Goal: Information Seeking & Learning: Learn about a topic

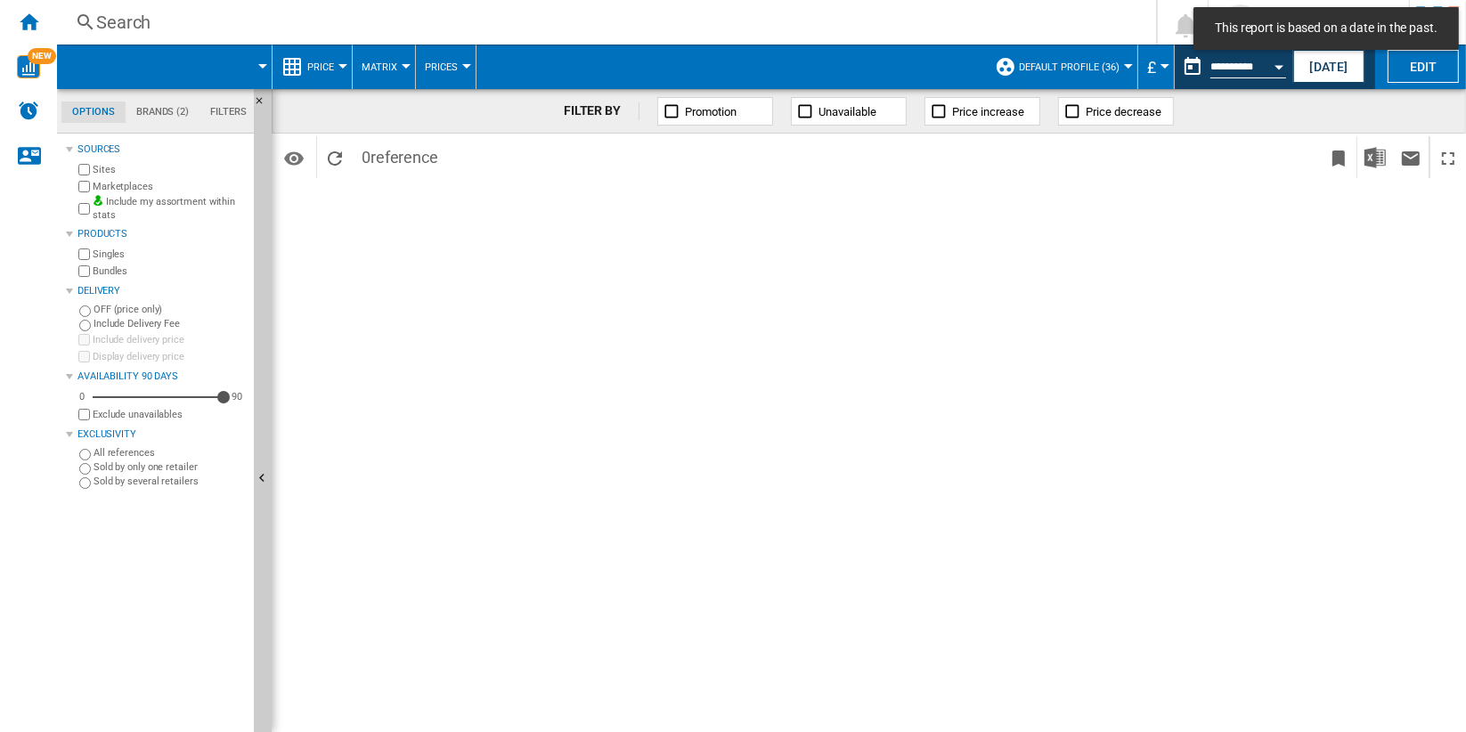
click at [344, 64] on div at bounding box center [342, 66] width 9 height 4
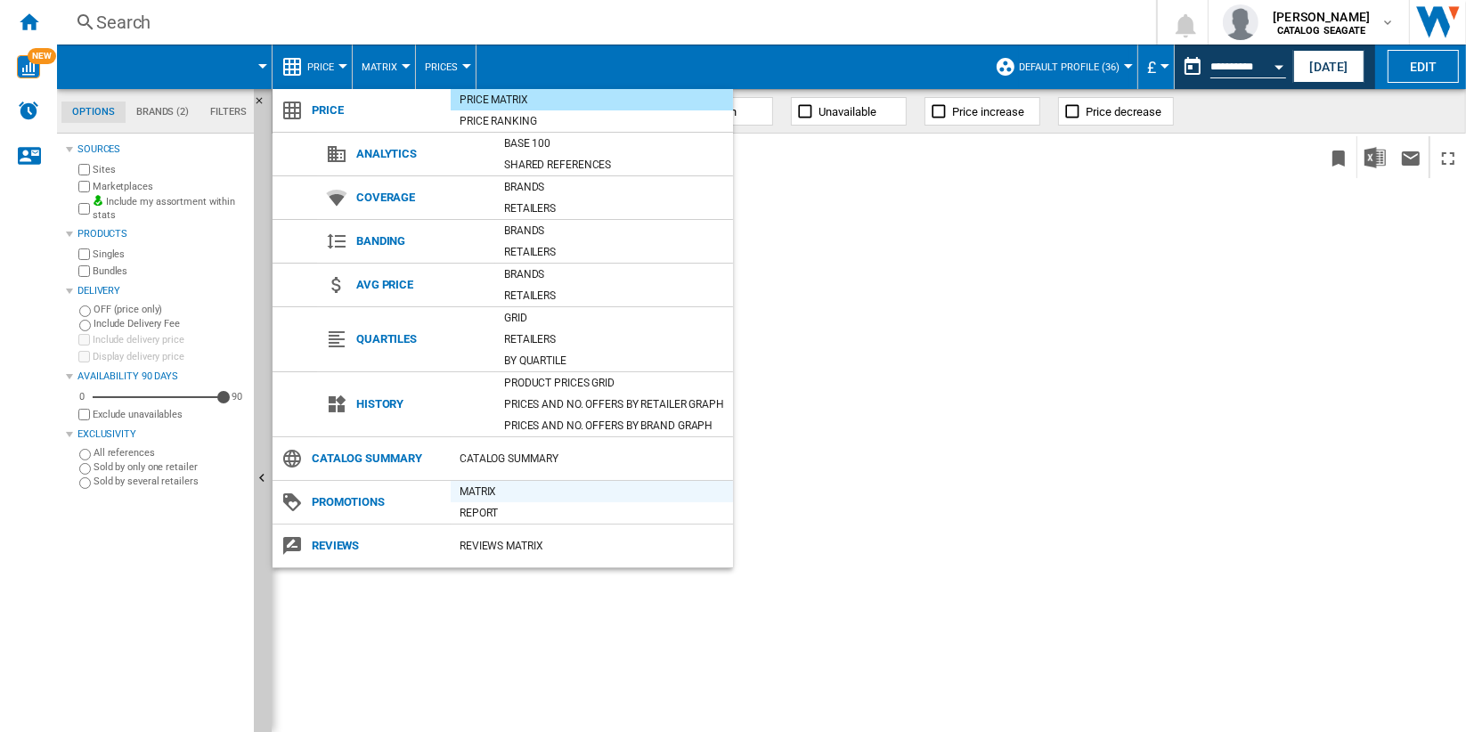
click at [612, 492] on div "Matrix" at bounding box center [592, 492] width 282 height 18
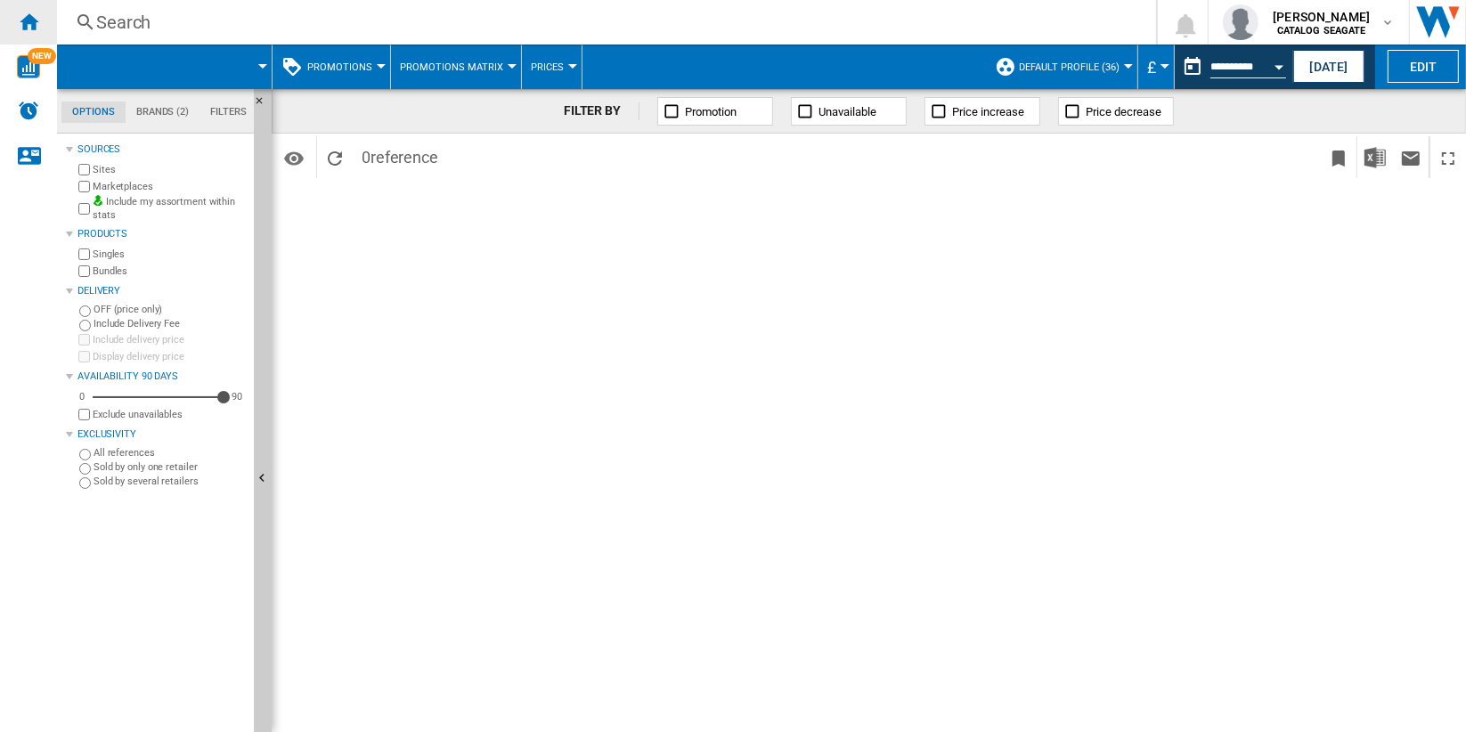
click at [26, 26] on ng-md-icon "Home" at bounding box center [28, 21] width 21 height 21
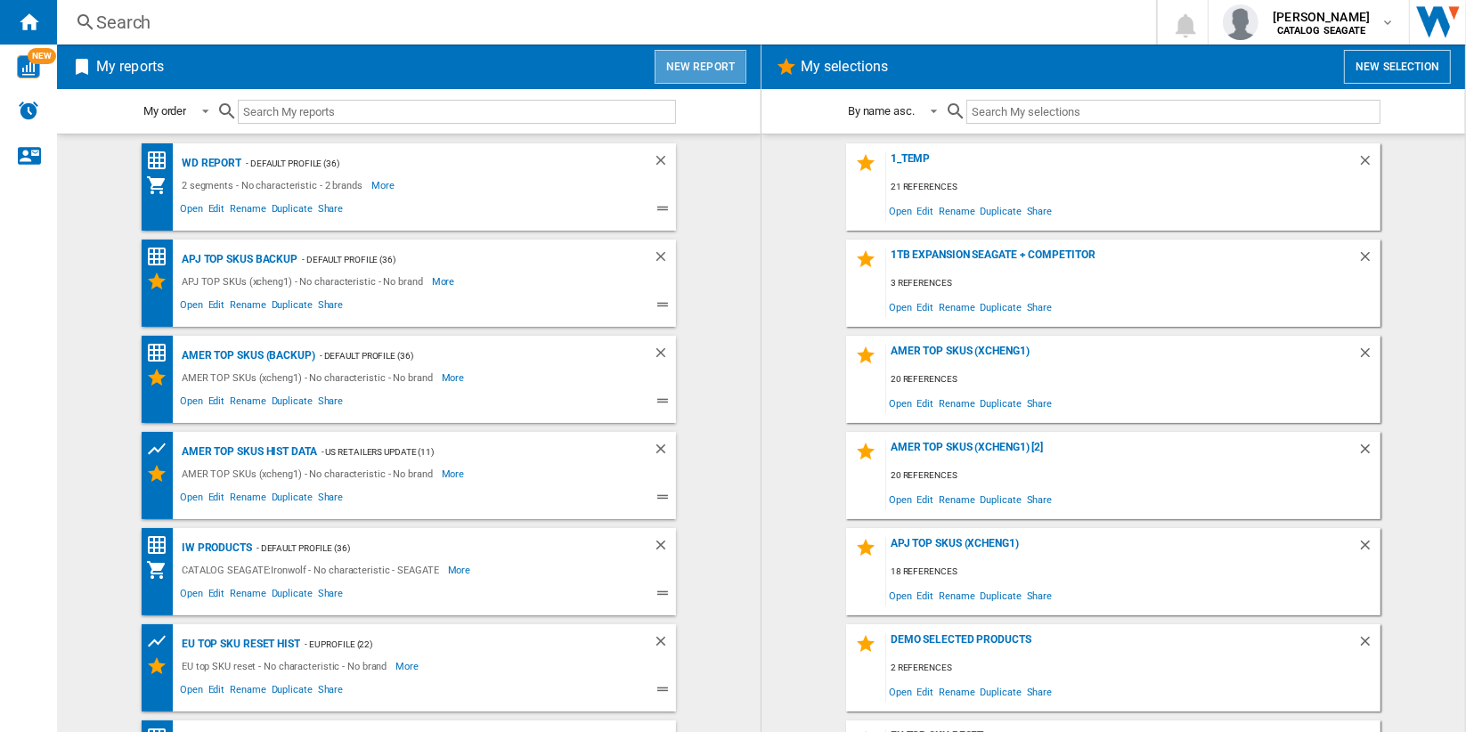
click at [714, 73] on button "New report" at bounding box center [700, 67] width 92 height 34
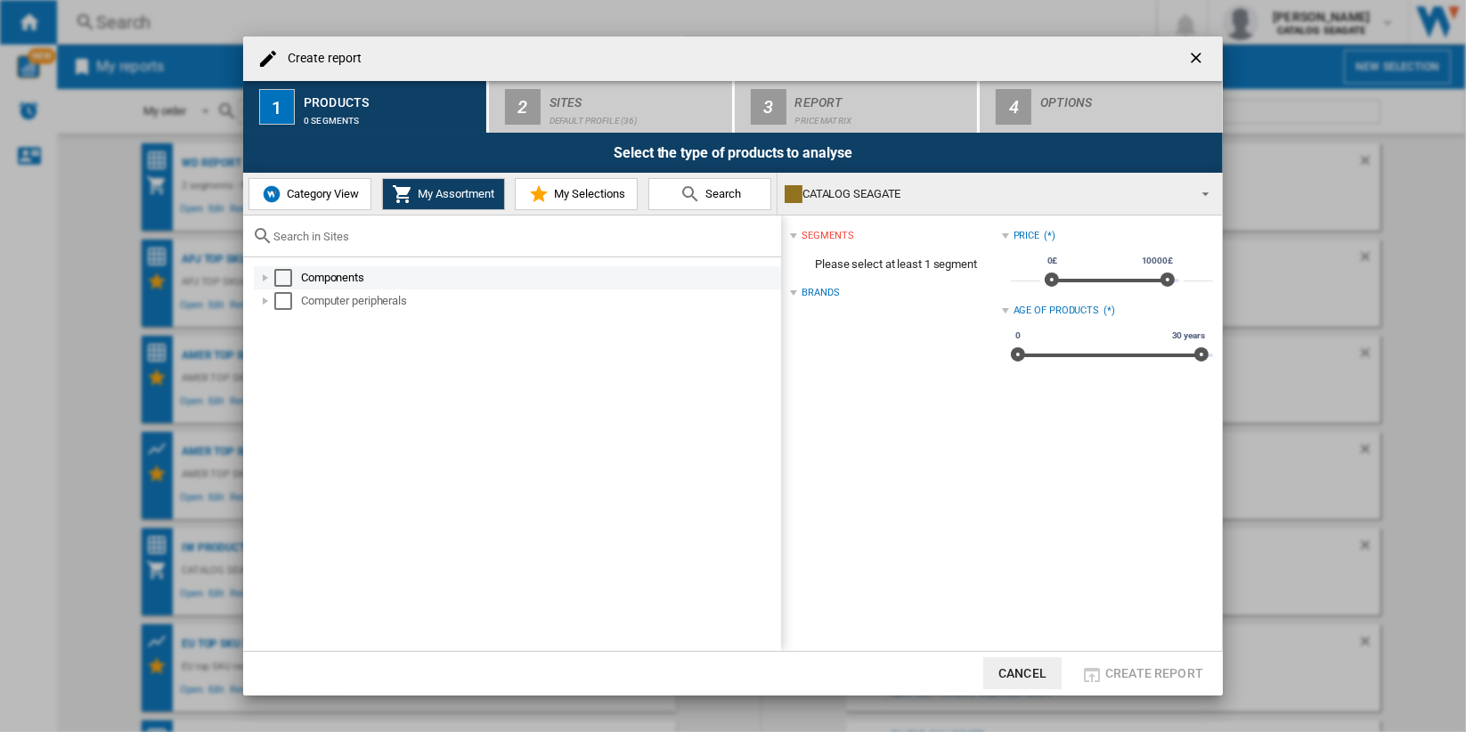
click at [280, 277] on div "Select" at bounding box center [283, 278] width 18 height 18
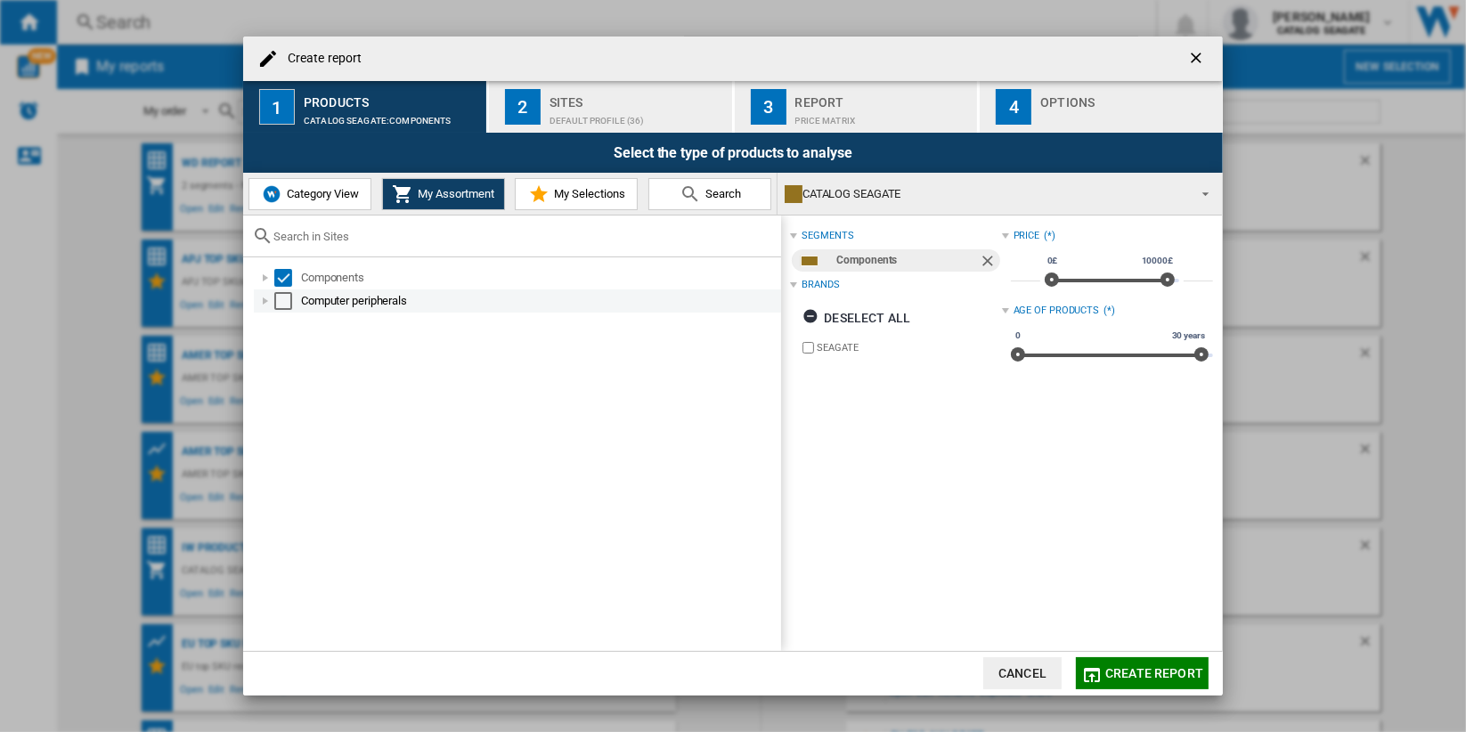
click at [280, 295] on div "Select" at bounding box center [283, 301] width 18 height 18
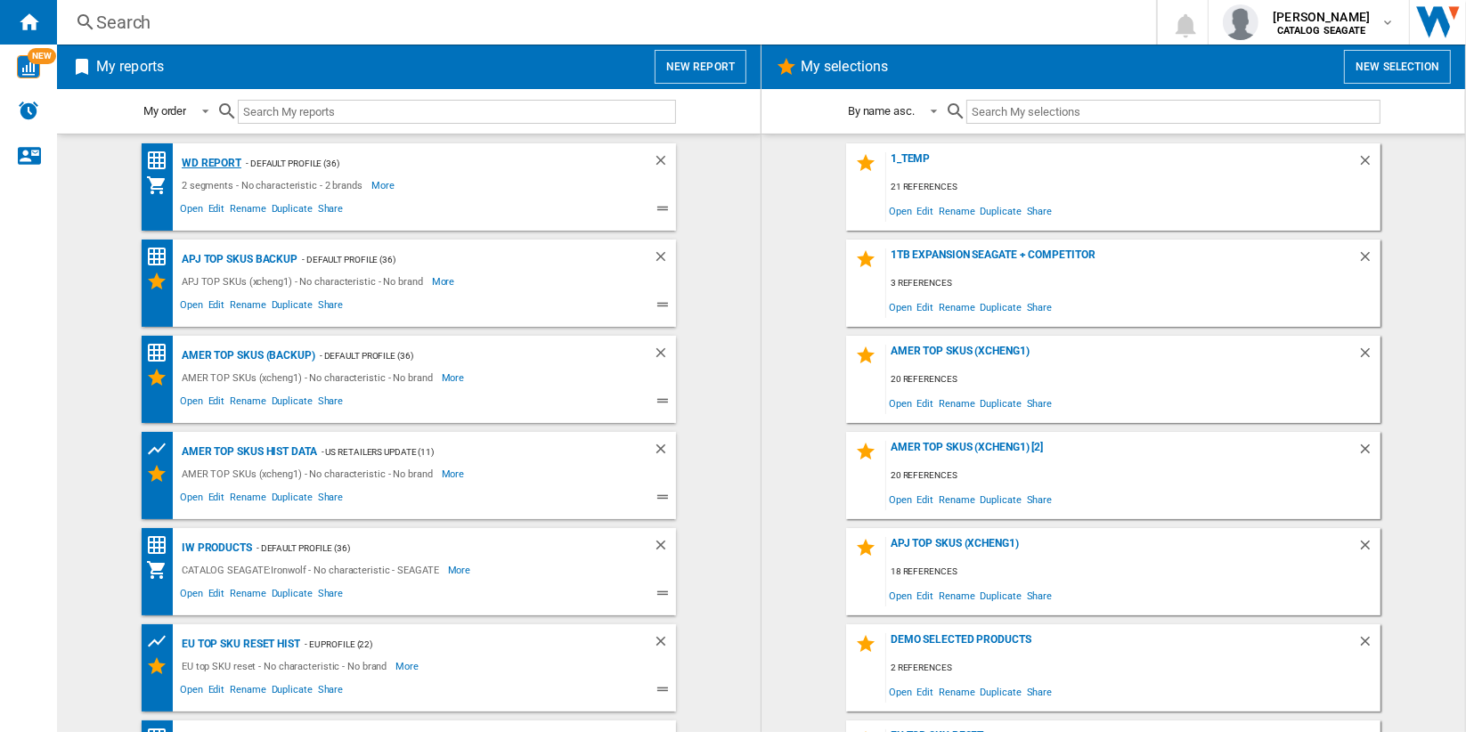
click at [195, 161] on div "WD report" at bounding box center [209, 163] width 64 height 22
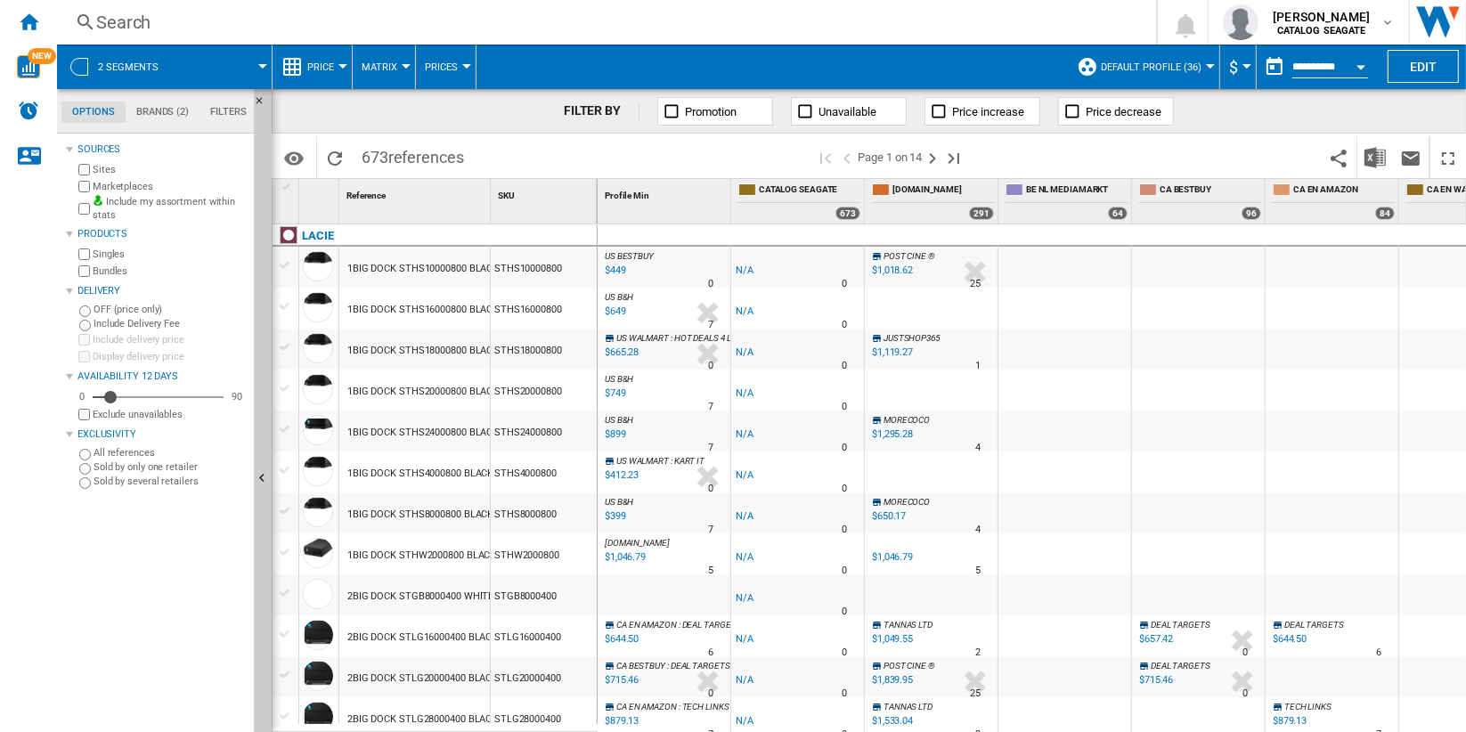
click at [1361, 67] on div "Open calendar" at bounding box center [1360, 67] width 9 height 4
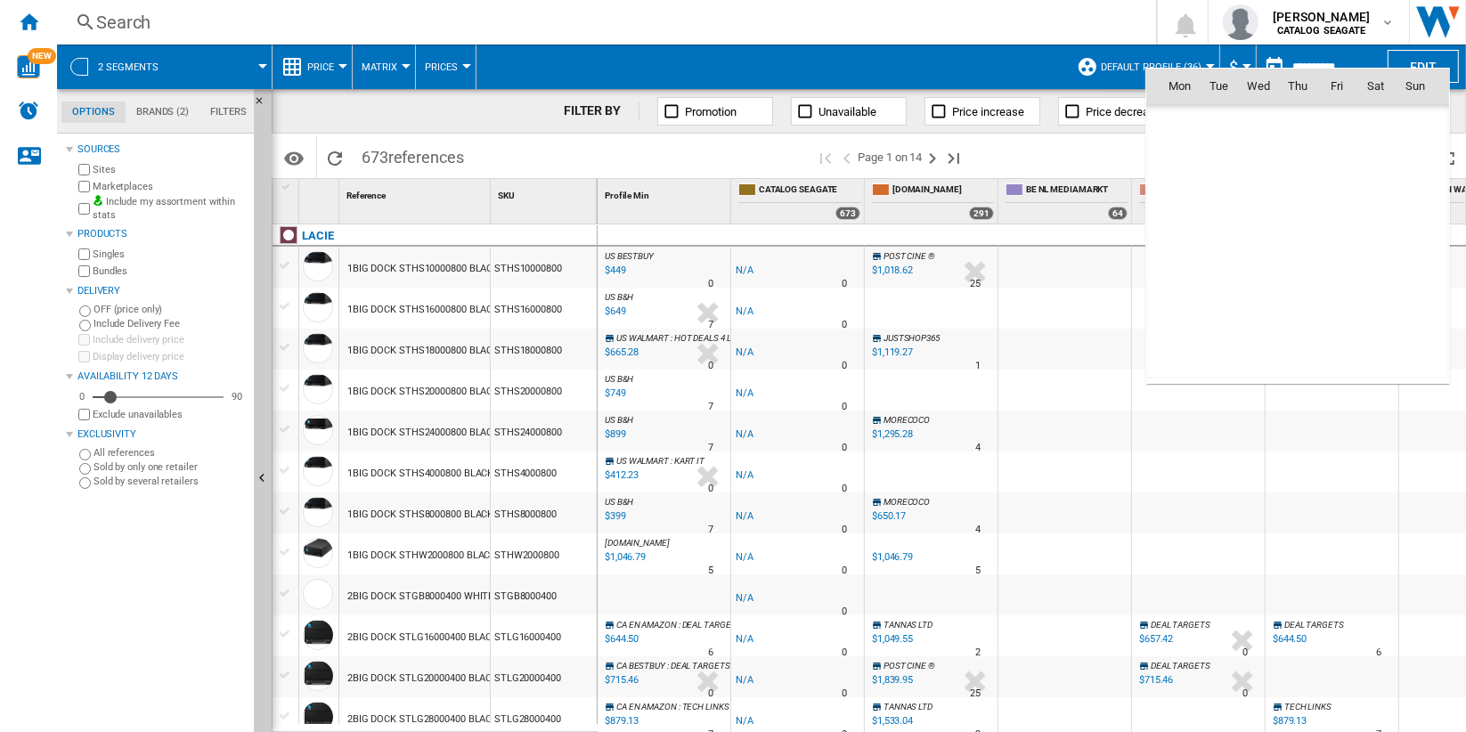
scroll to position [8495, 0]
click at [1263, 171] on span "1" at bounding box center [1258, 164] width 36 height 36
type input "**********"
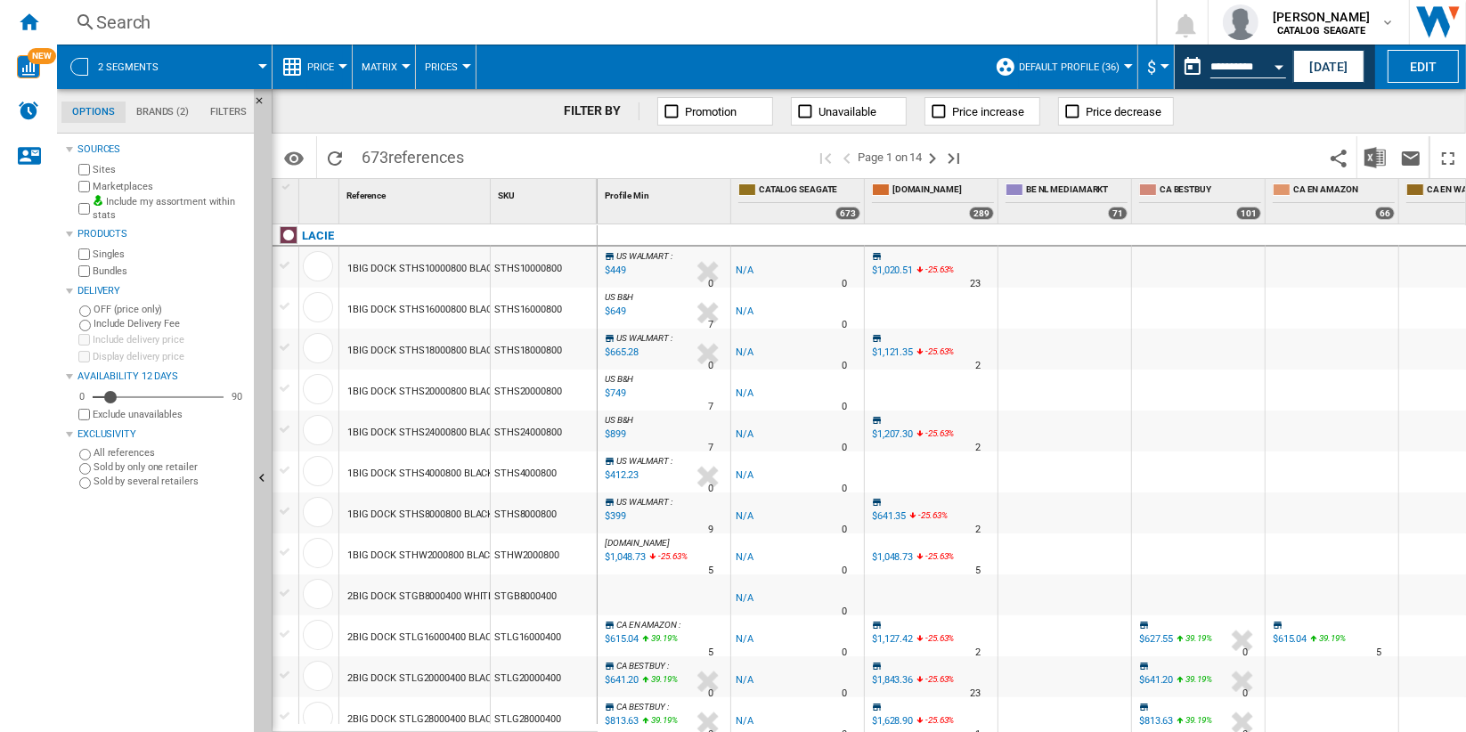
click at [329, 66] on span "Price" at bounding box center [320, 67] width 27 height 12
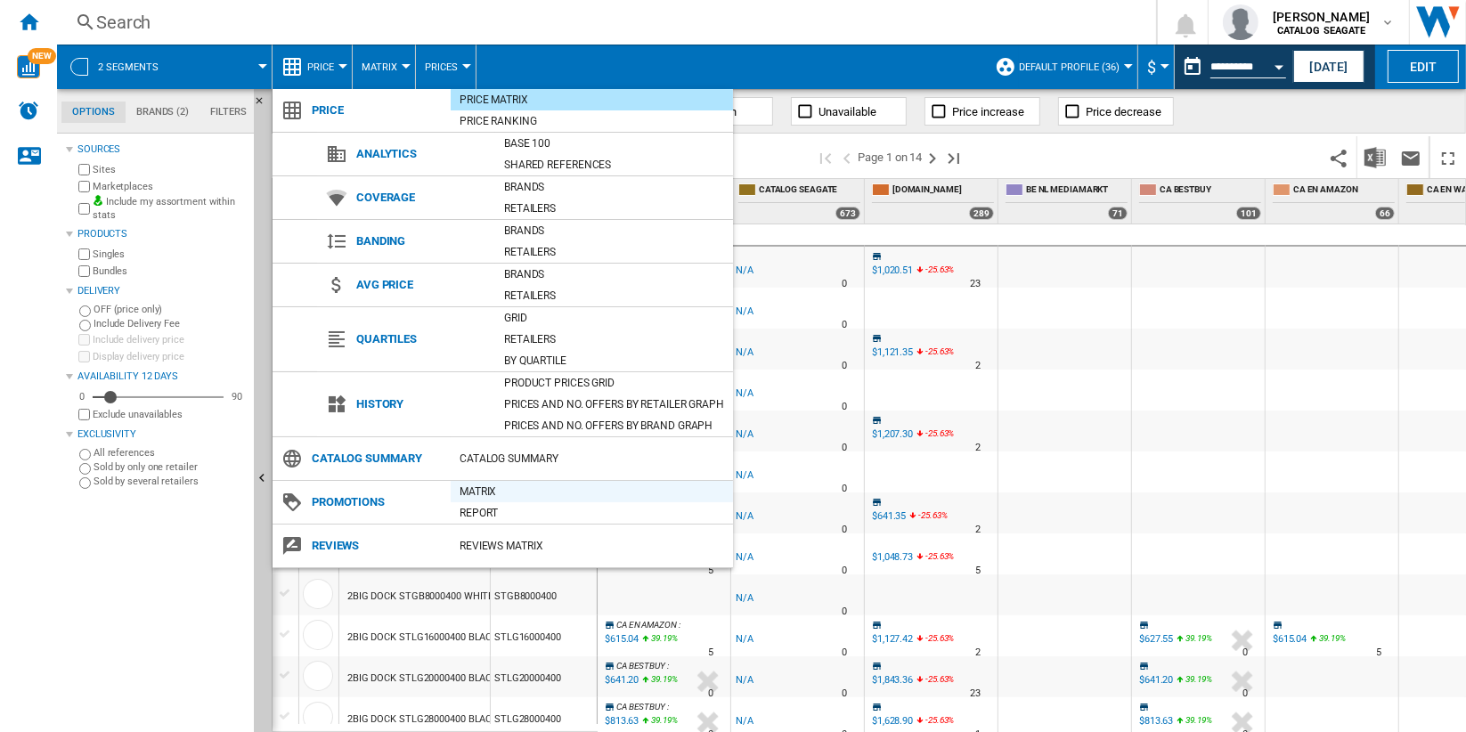
click at [543, 498] on div "Matrix" at bounding box center [592, 492] width 282 height 18
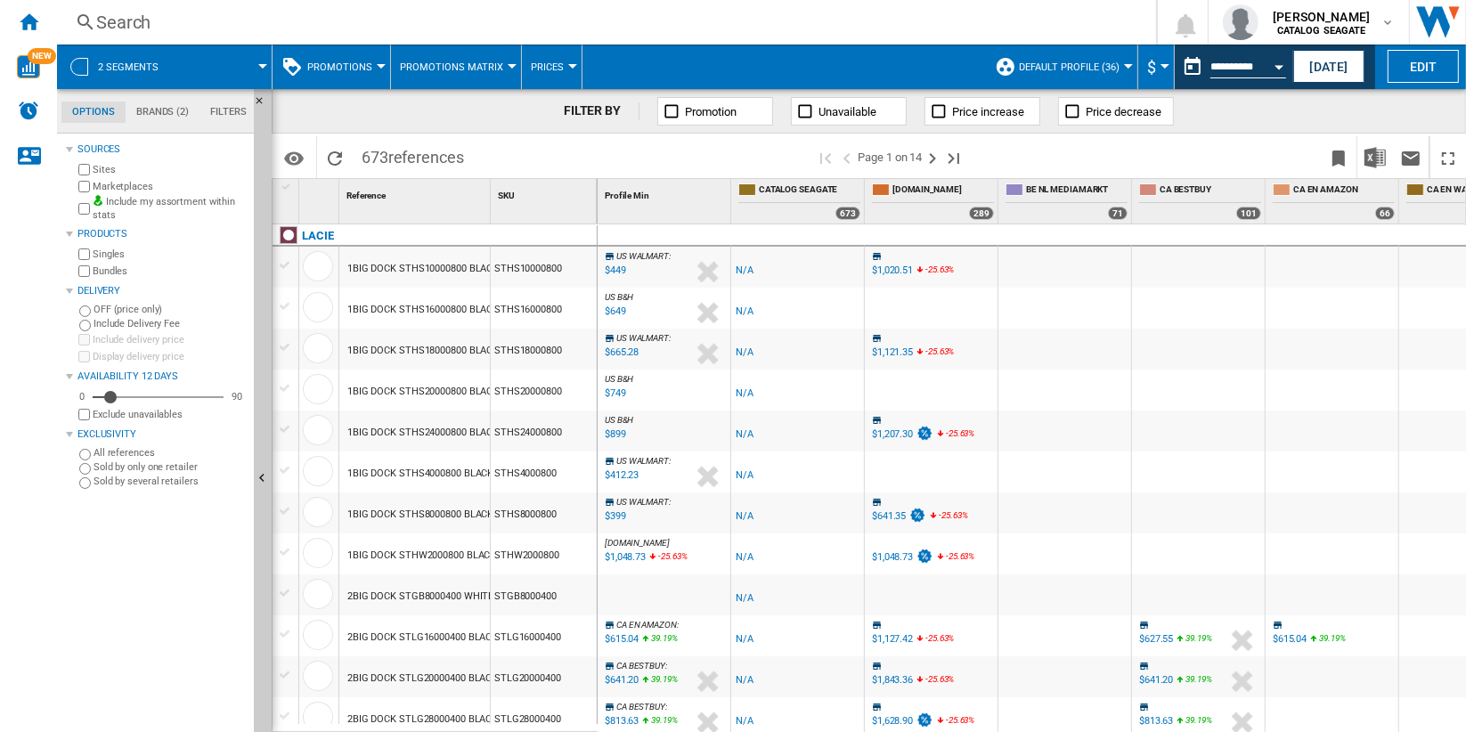
click at [490, 67] on span "Promotions Matrix" at bounding box center [451, 67] width 103 height 12
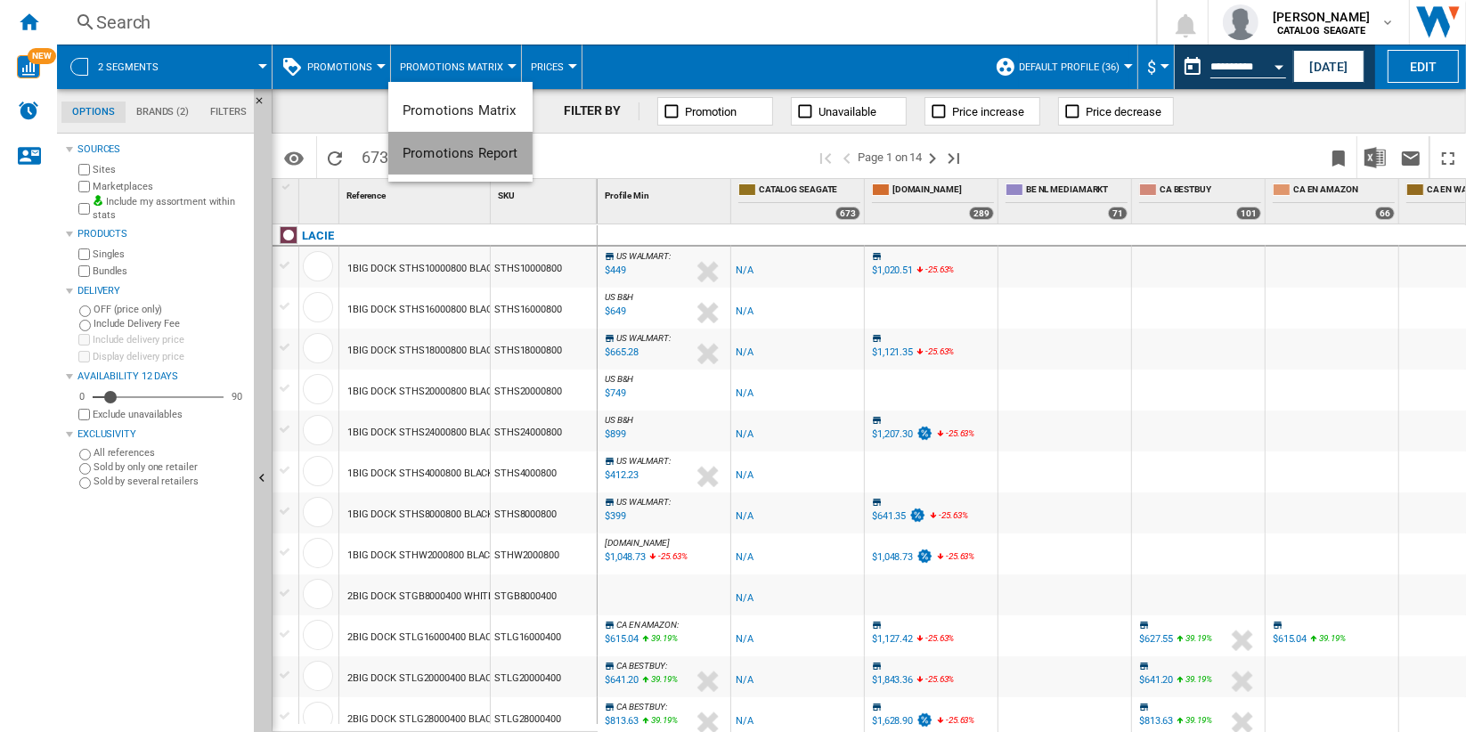
click at [500, 151] on span "Promotions Report" at bounding box center [460, 153] width 116 height 16
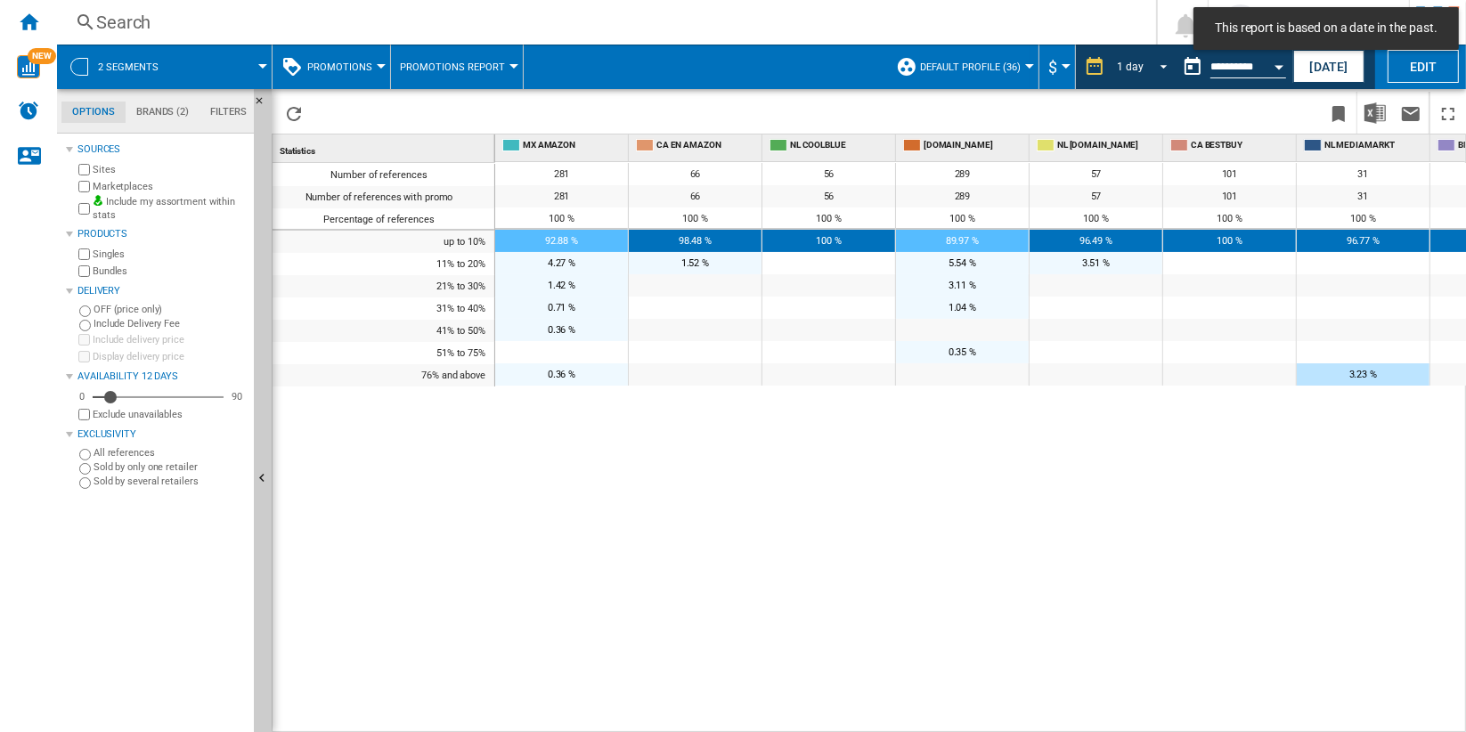
click at [1150, 68] on span "REPORTS.WIZARD.STEPS.REPORT.STEPS.REPORT_OPTIONS.PERIOD: 1 day" at bounding box center [1158, 65] width 21 height 16
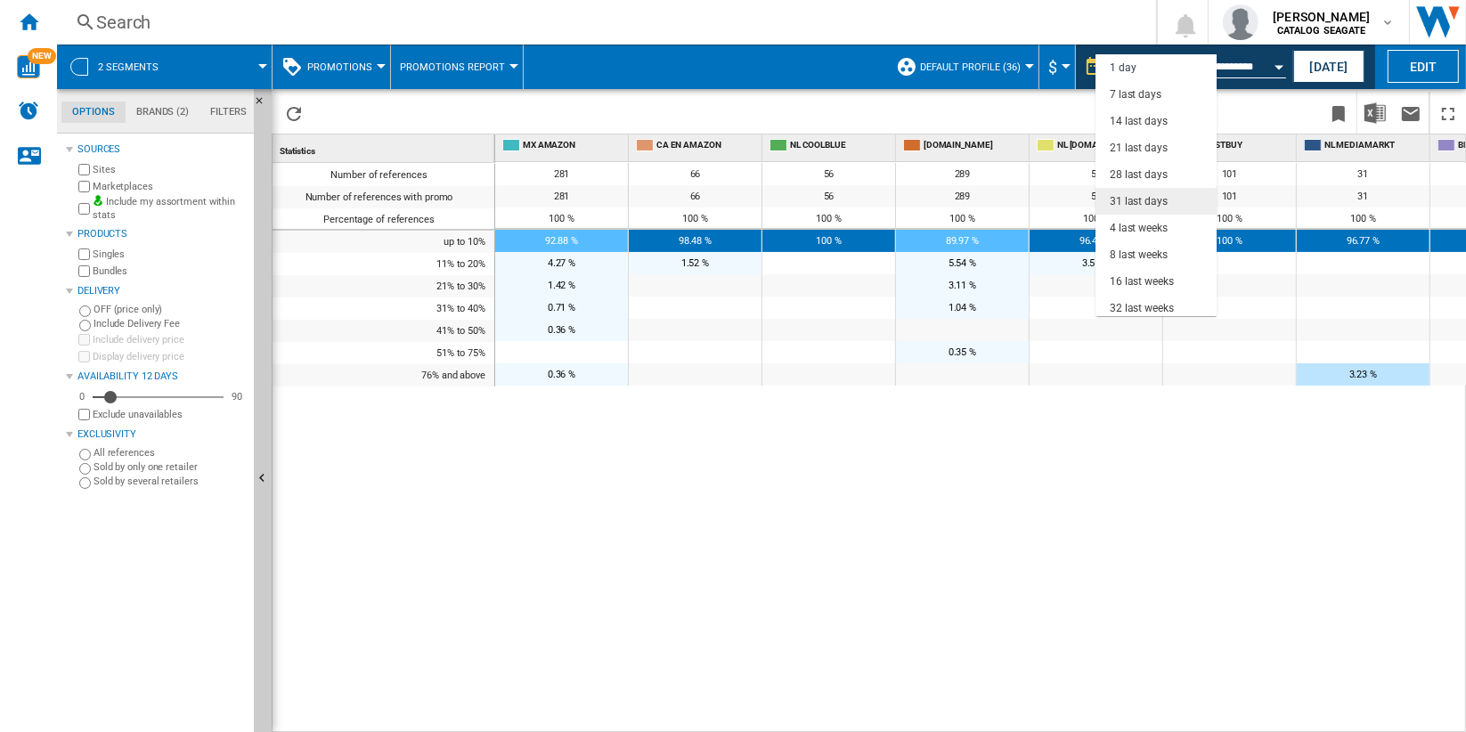
click at [1167, 203] on md-option "31 last days" at bounding box center [1155, 201] width 121 height 27
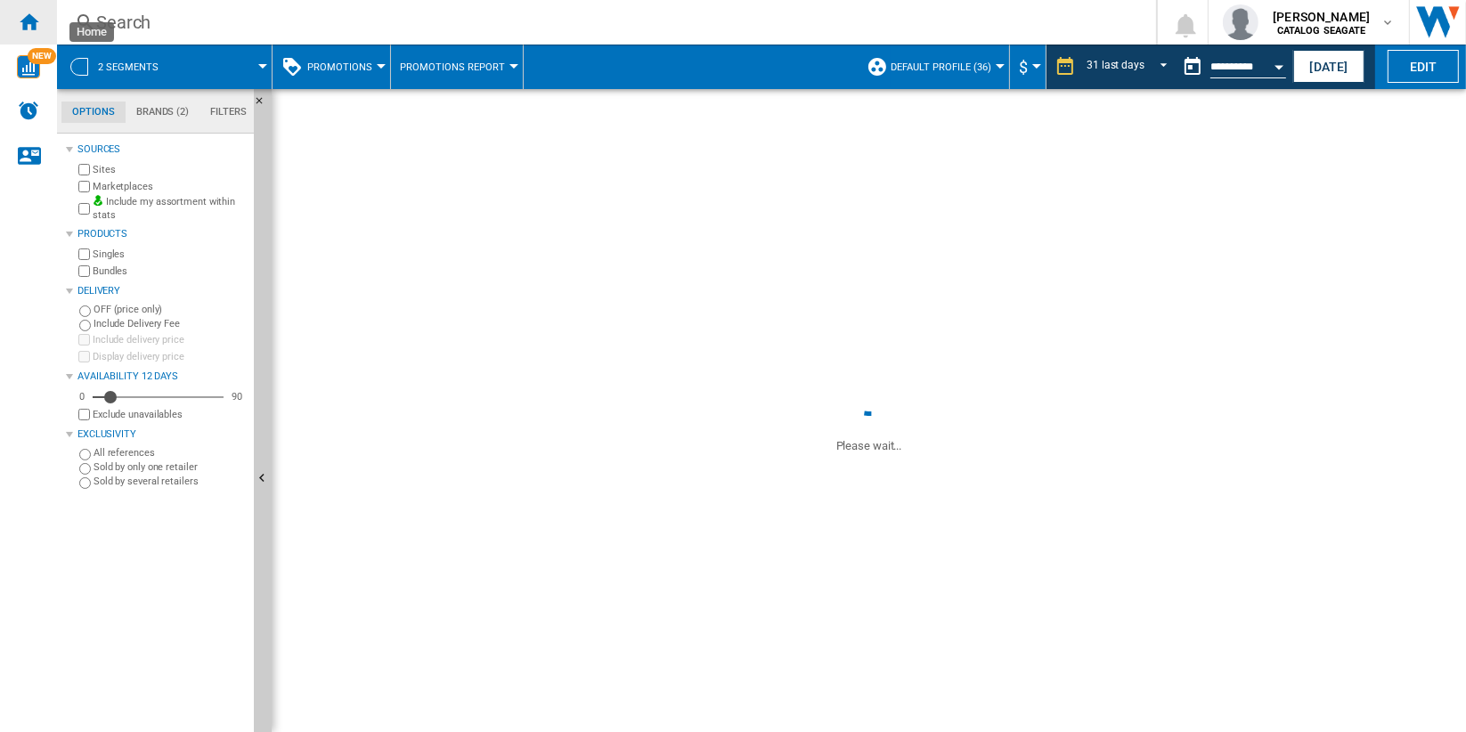
click at [34, 23] on ng-md-icon "Home" at bounding box center [28, 21] width 21 height 21
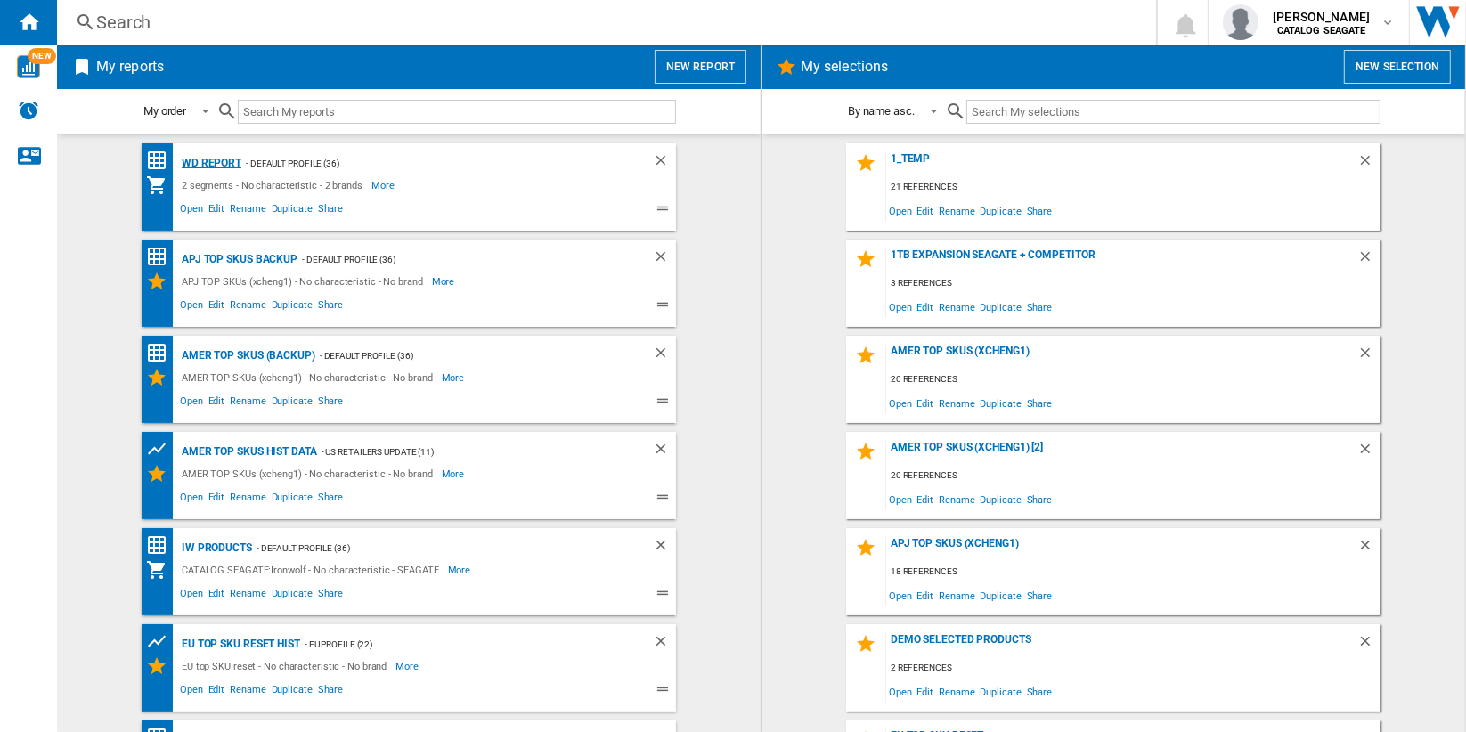
click at [228, 161] on div "WD report" at bounding box center [209, 163] width 64 height 22
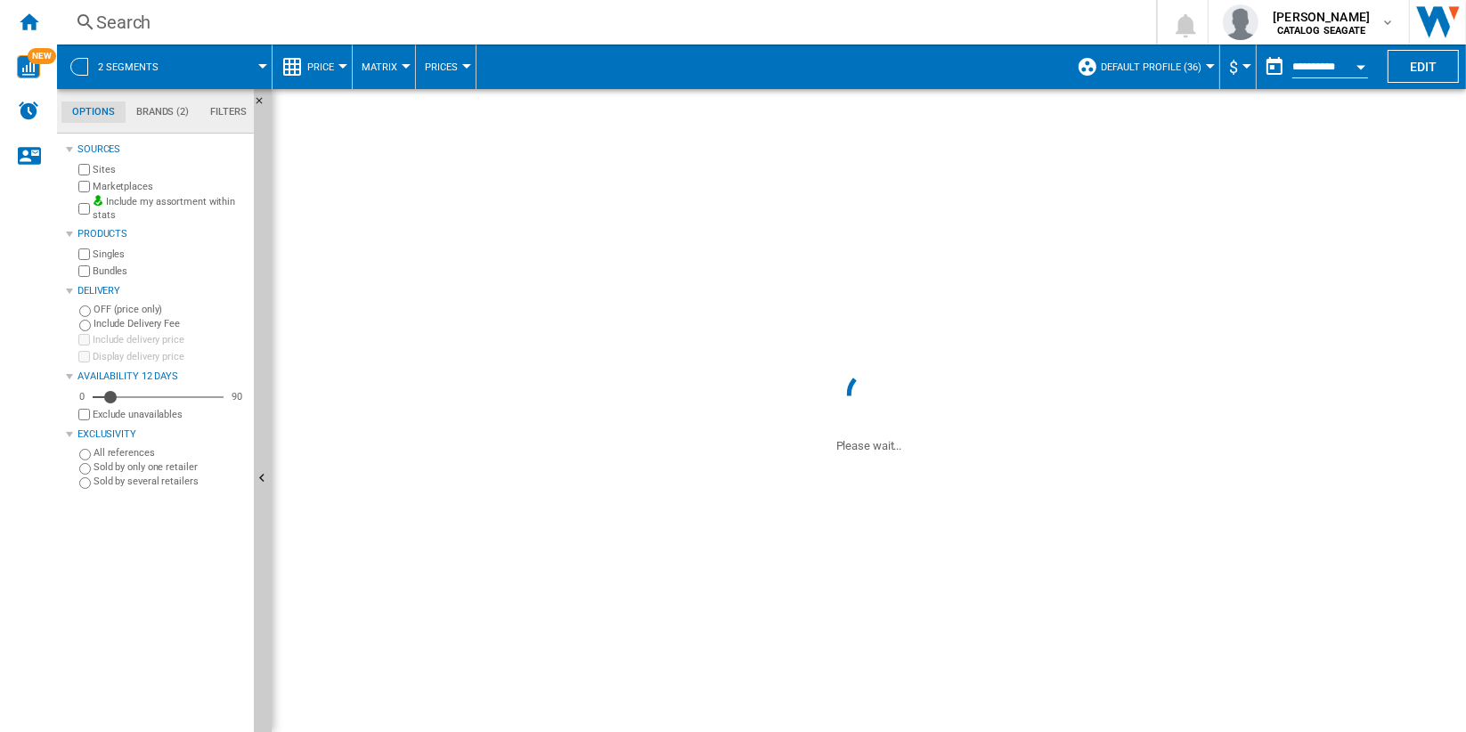
click at [340, 63] on button "Price" at bounding box center [325, 67] width 36 height 45
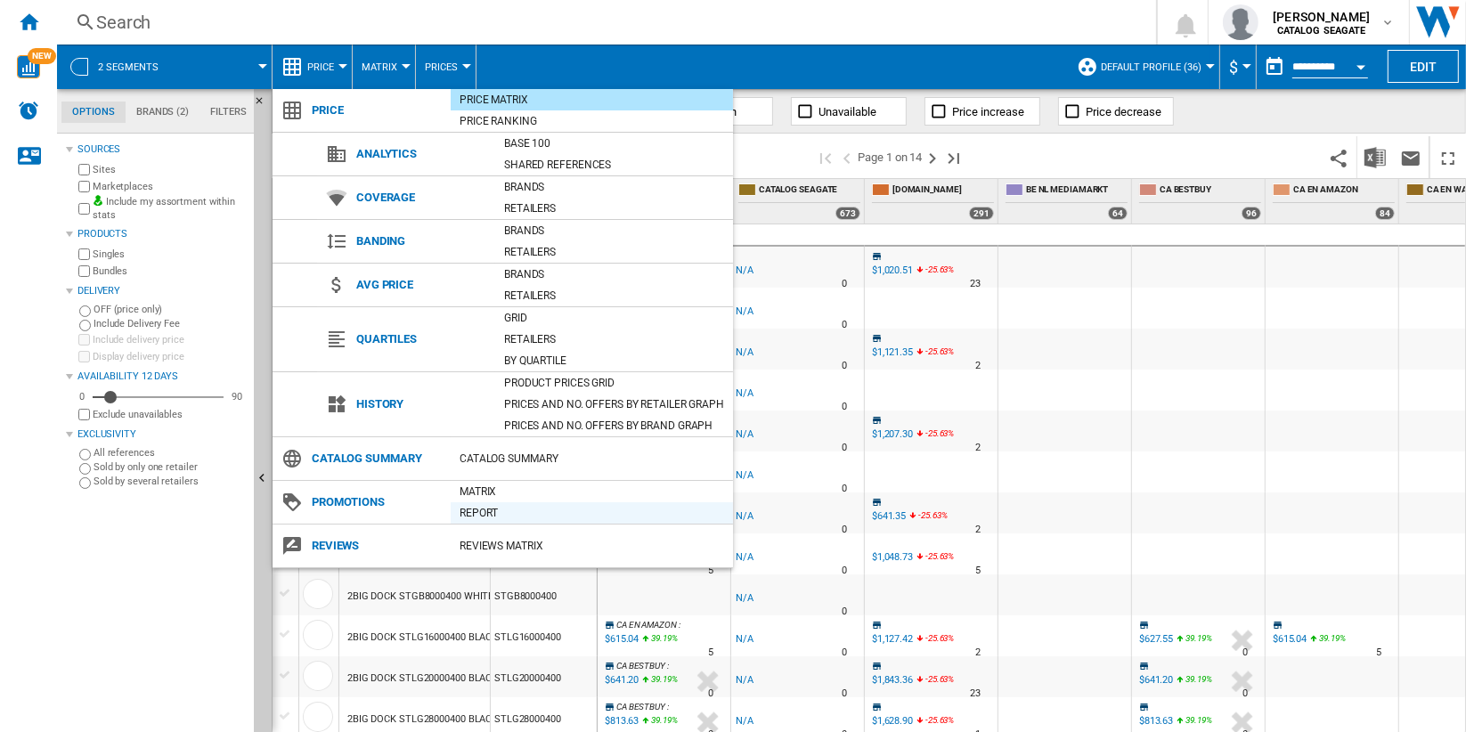
click at [596, 508] on div "Report" at bounding box center [592, 513] width 282 height 18
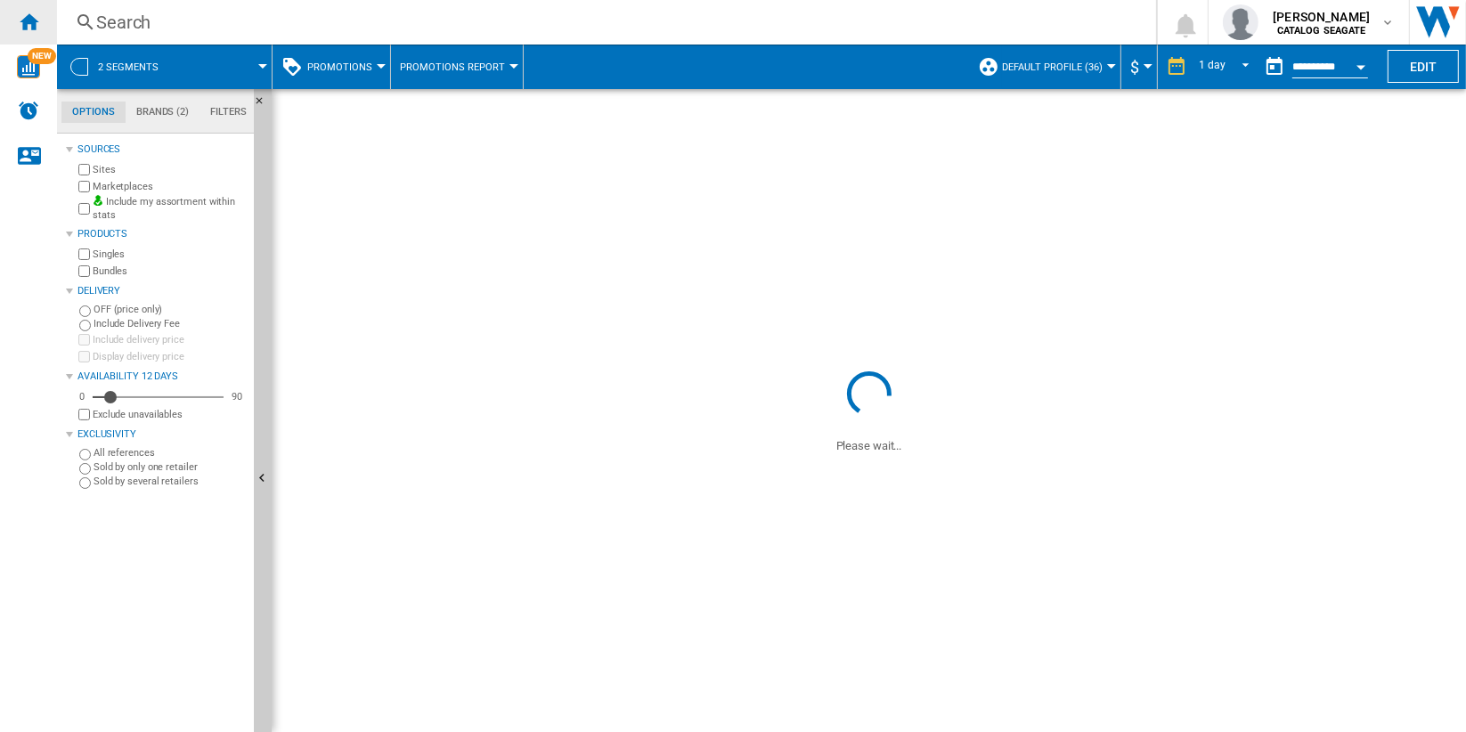
click at [29, 20] on ng-md-icon "Home" at bounding box center [28, 21] width 21 height 21
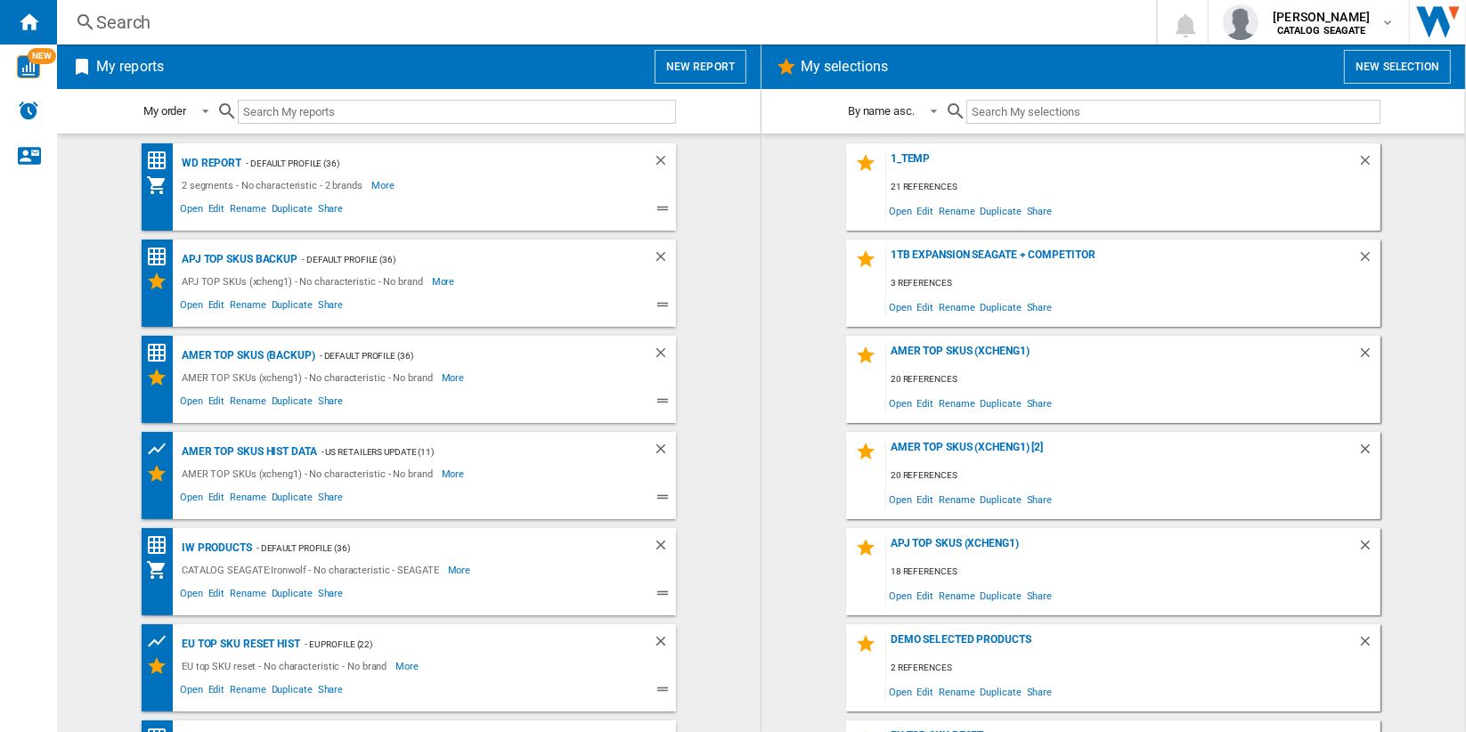
click at [689, 71] on button "New report" at bounding box center [700, 67] width 92 height 34
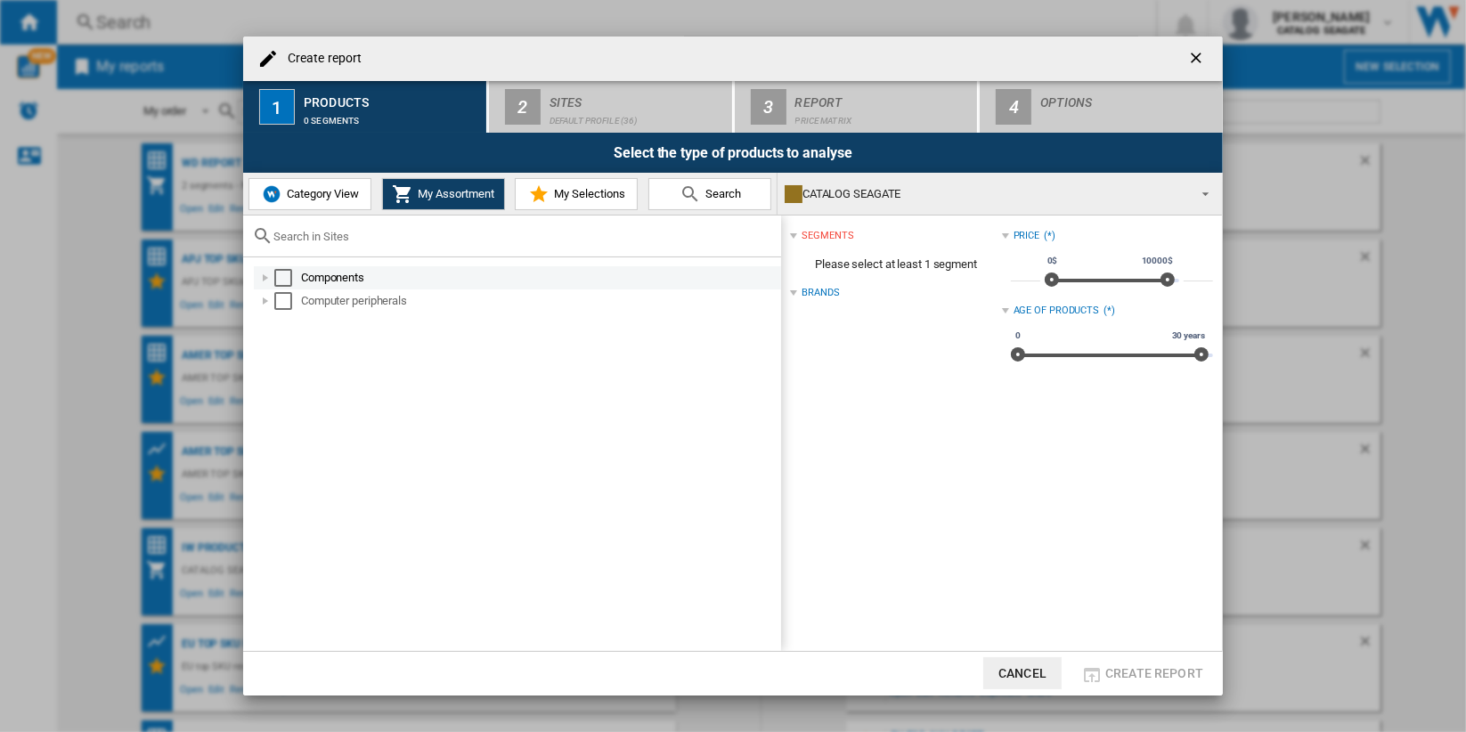
click at [264, 275] on div "Create report ..." at bounding box center [265, 278] width 18 height 18
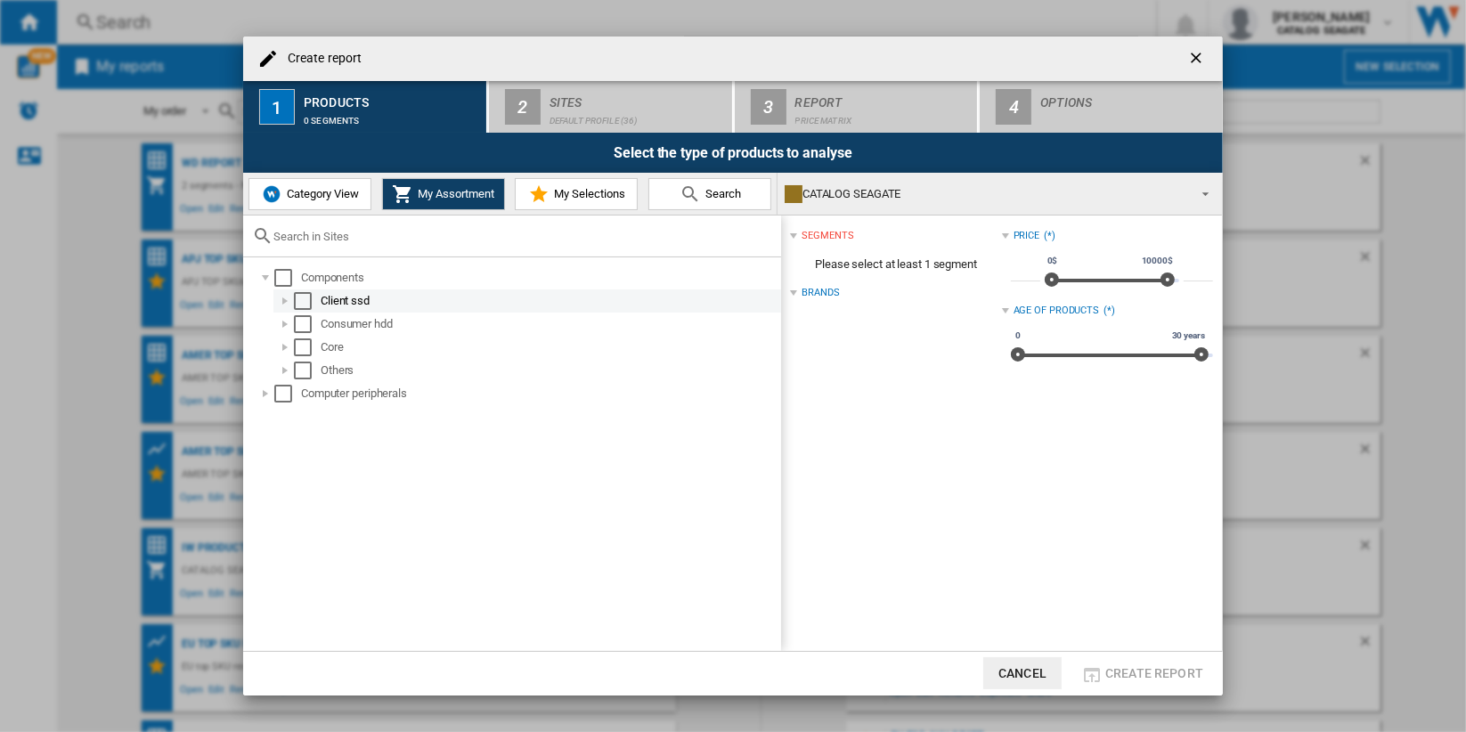
click at [301, 299] on div "Select" at bounding box center [303, 301] width 18 height 18
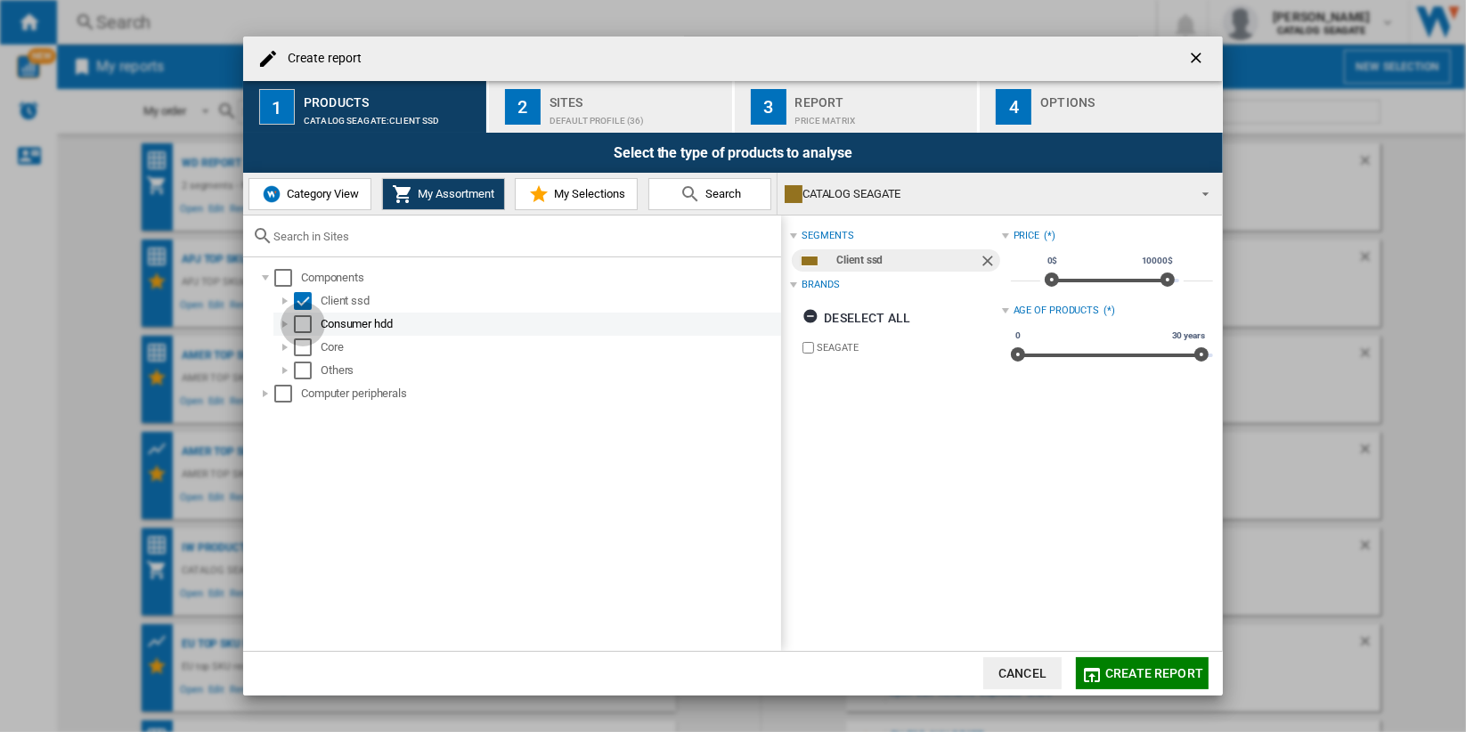
click at [301, 319] on div "Select" at bounding box center [303, 324] width 18 height 18
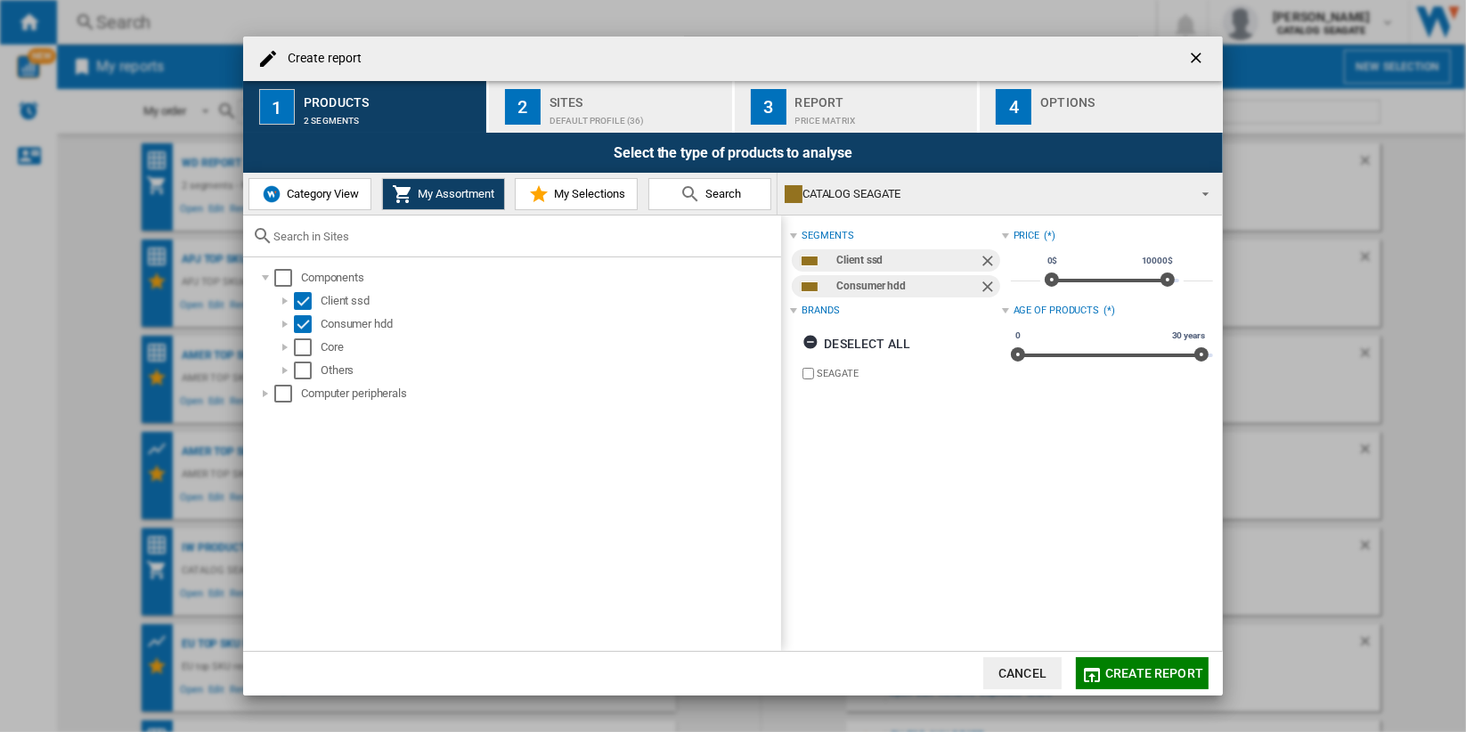
click at [634, 112] on div "Default profile (36)" at bounding box center [636, 116] width 175 height 19
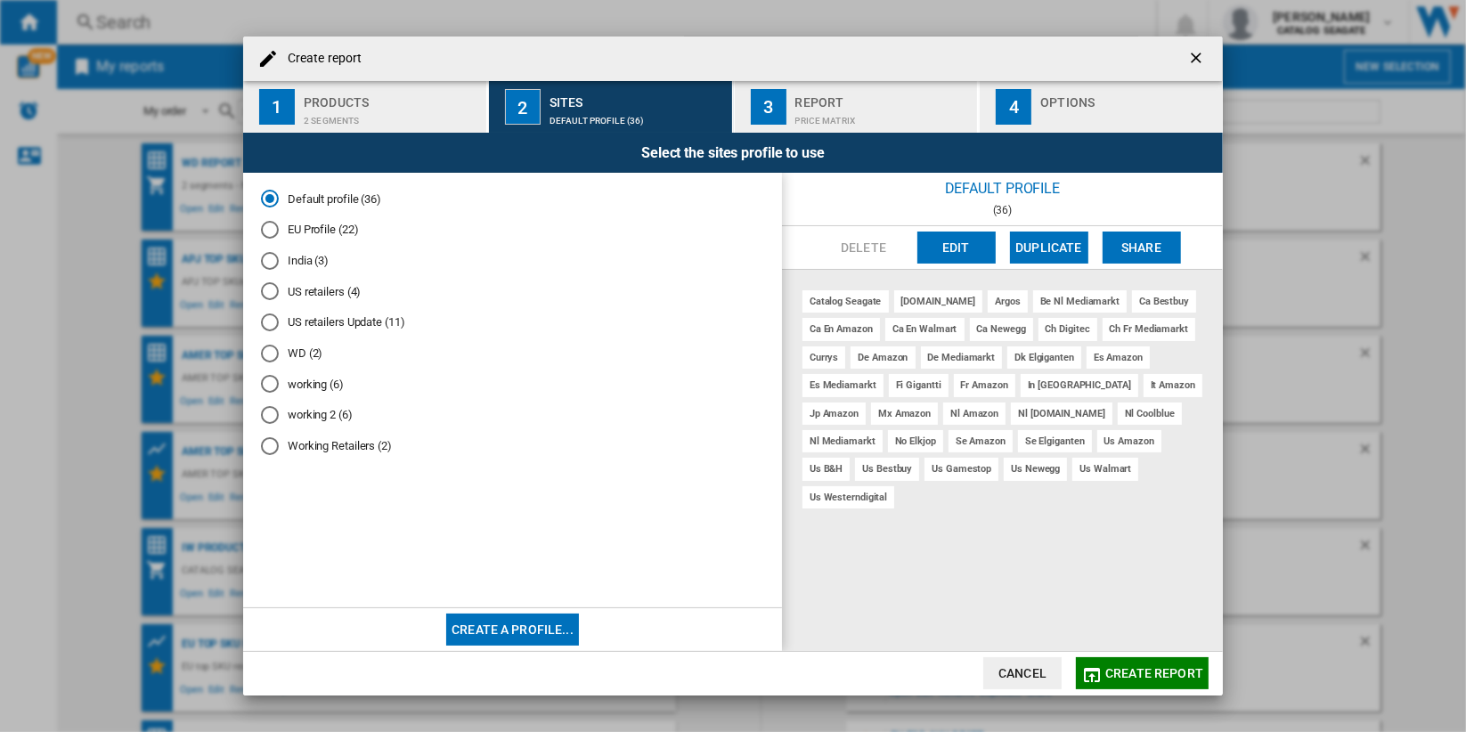
click at [298, 261] on md-radio-button "India (3)" at bounding box center [512, 260] width 503 height 17
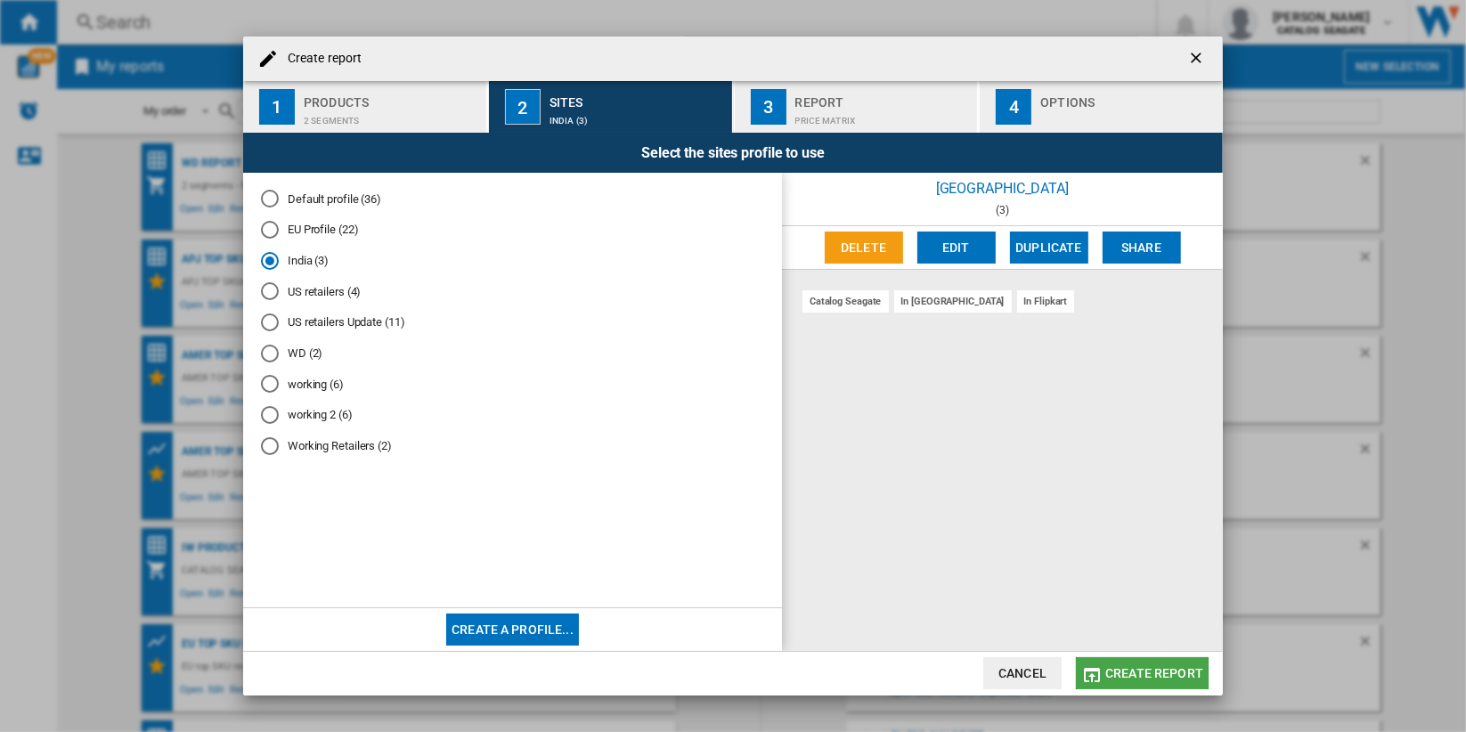
click at [1145, 671] on span "Create report" at bounding box center [1154, 673] width 98 height 14
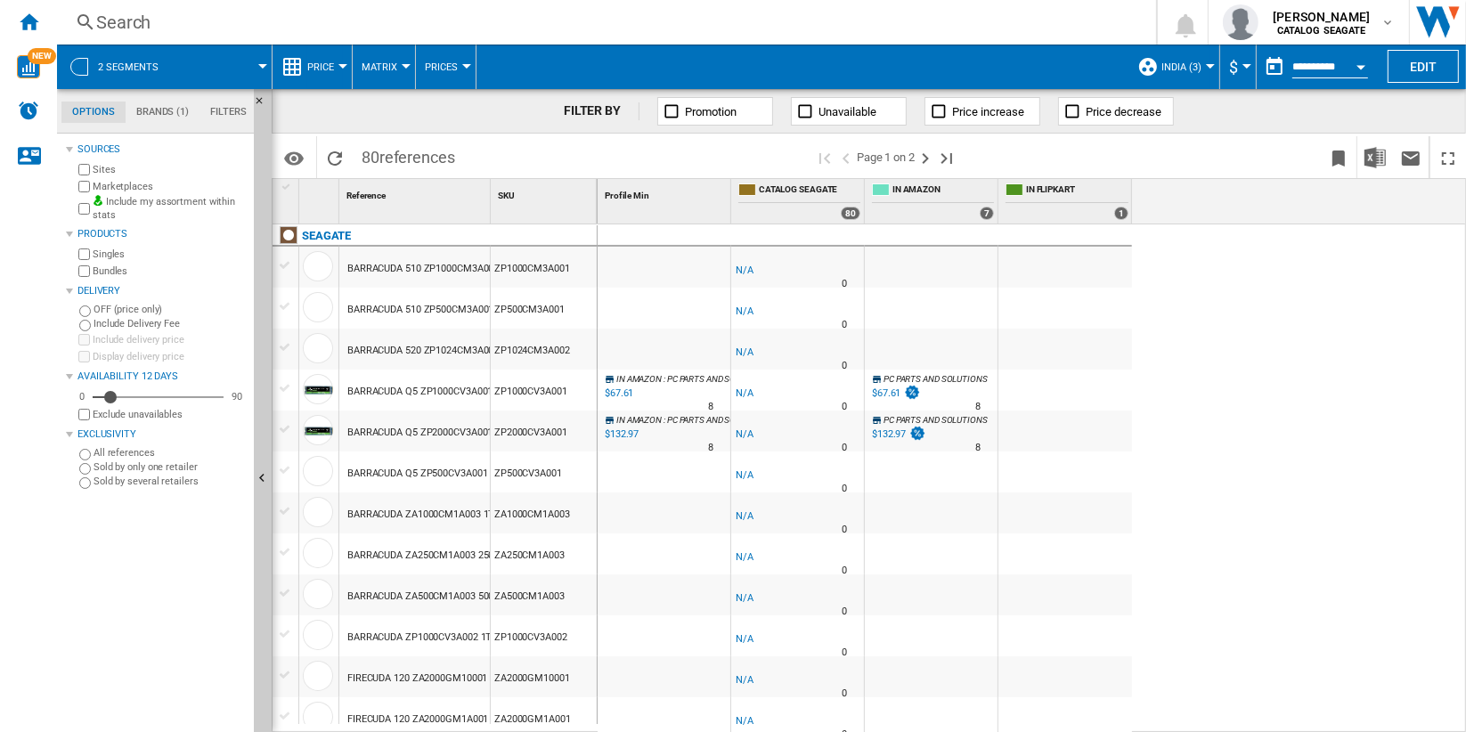
click at [340, 61] on button "Price" at bounding box center [325, 67] width 36 height 45
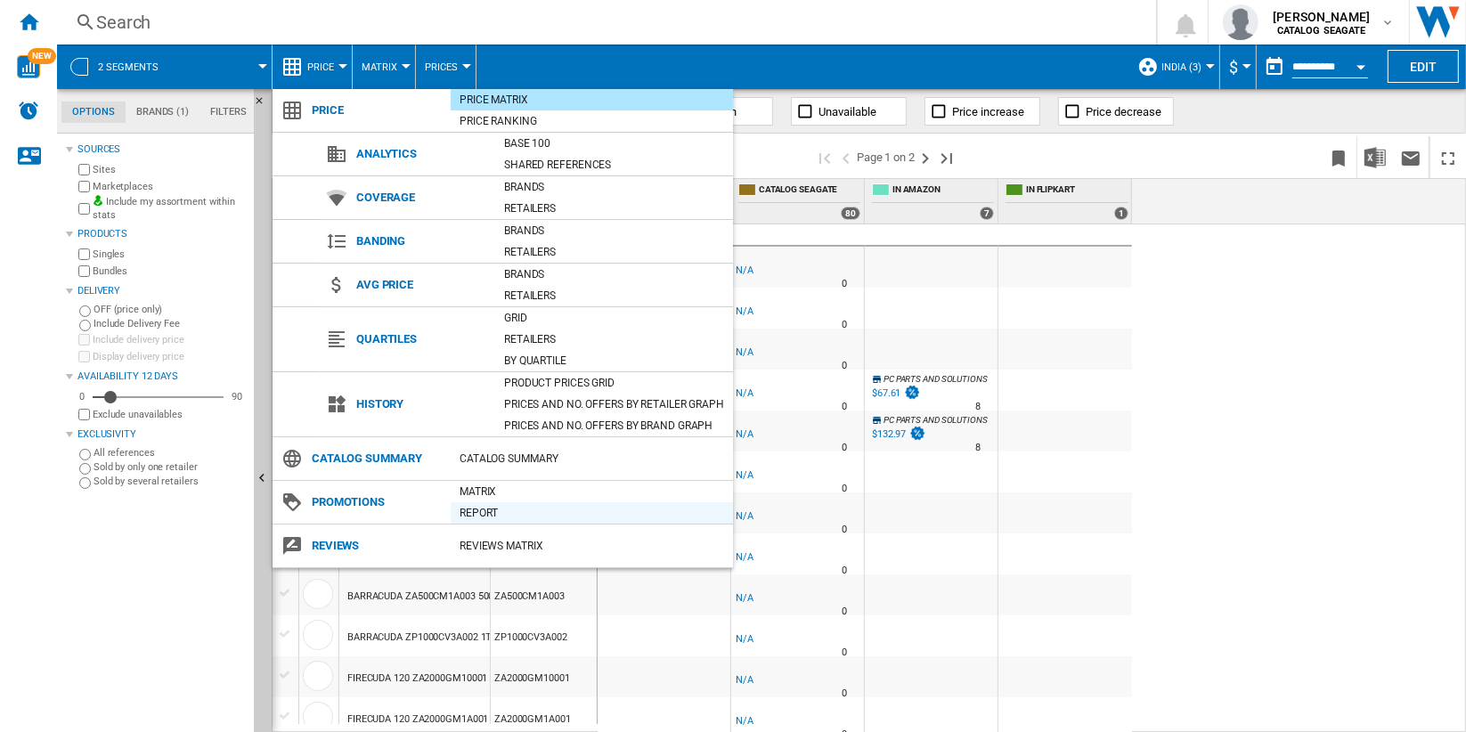
click at [604, 516] on div "Report" at bounding box center [592, 513] width 282 height 18
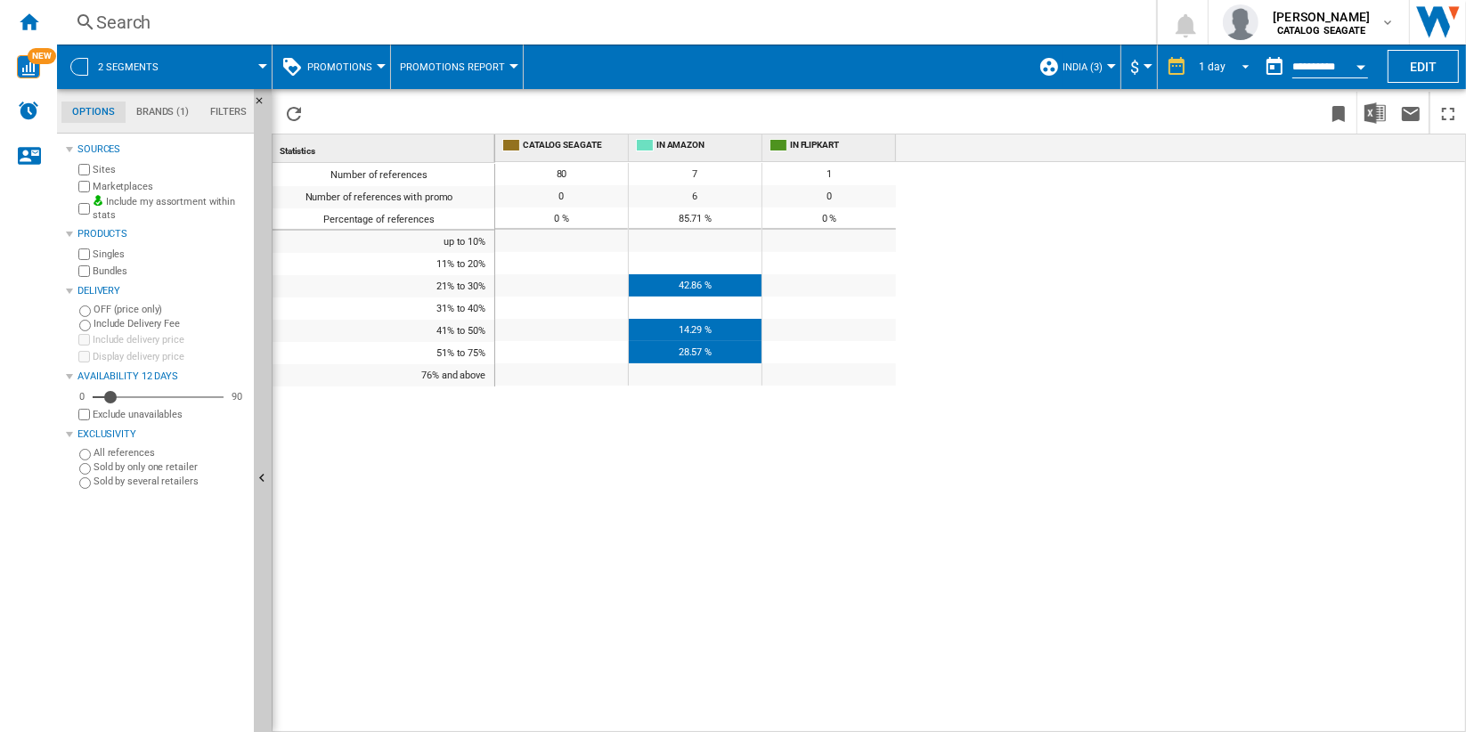
click at [1234, 65] on span "REPORTS.WIZARD.STEPS.REPORT.STEPS.REPORT_OPTIONS.PERIOD: 1 day" at bounding box center [1240, 65] width 21 height 16
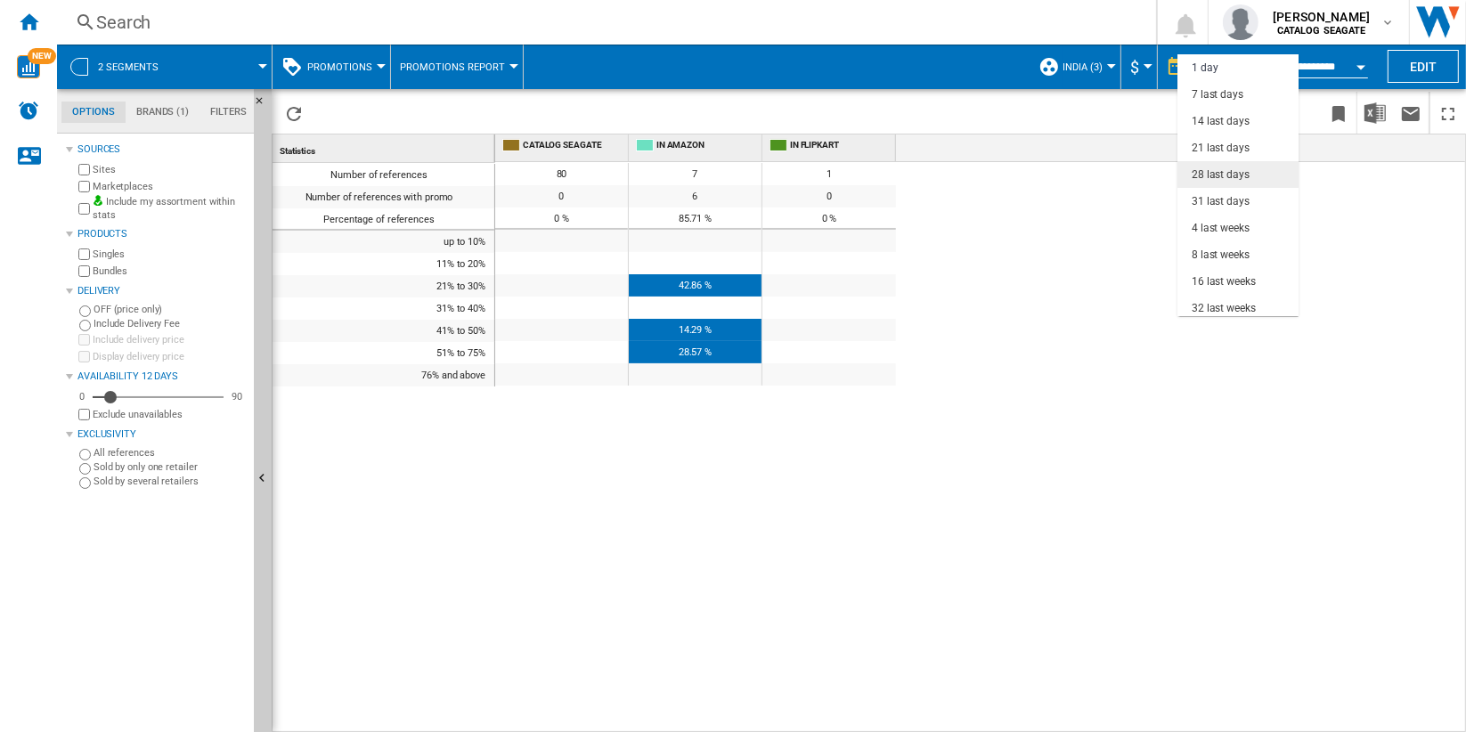
click at [1255, 177] on md-option "28 last days" at bounding box center [1237, 174] width 121 height 27
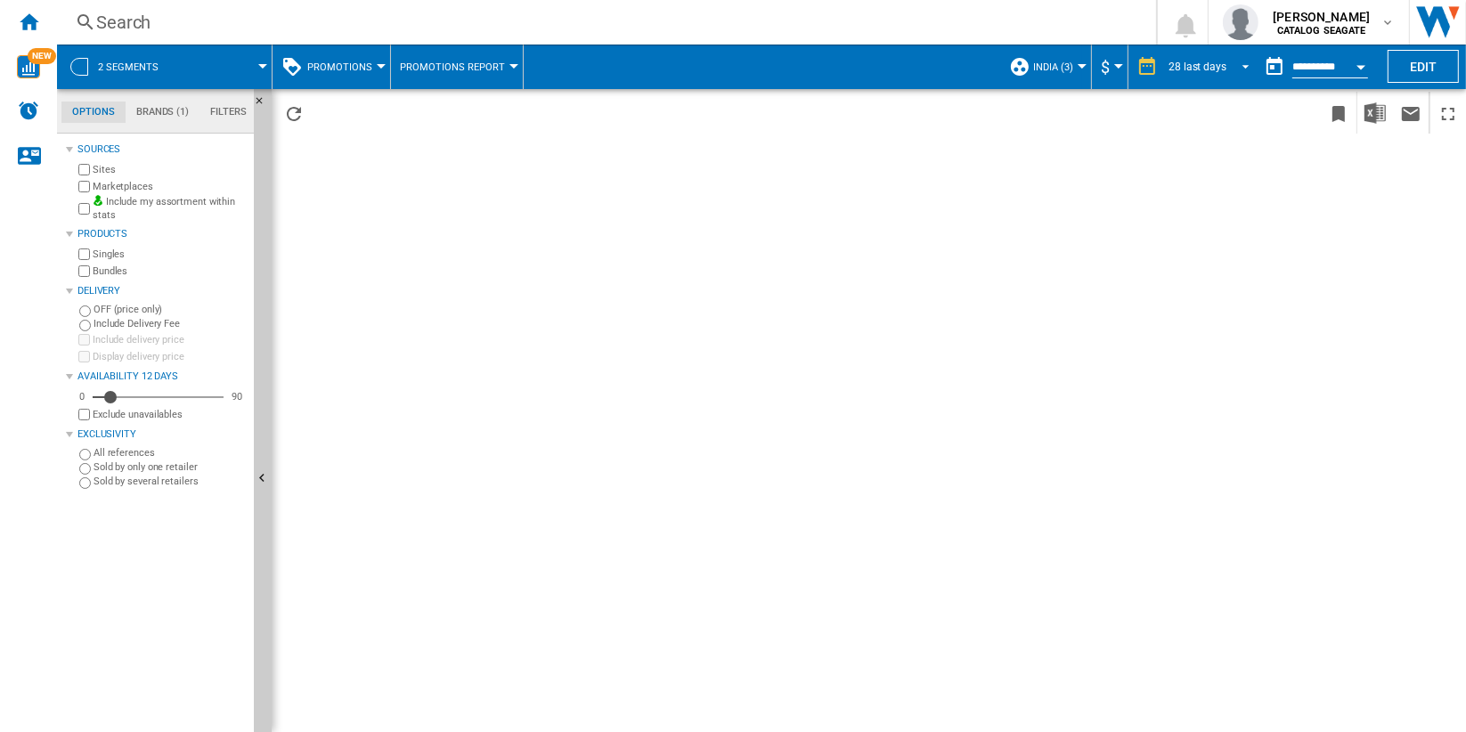
click at [1222, 67] on md-select-value "28 last days" at bounding box center [1211, 66] width 90 height 27
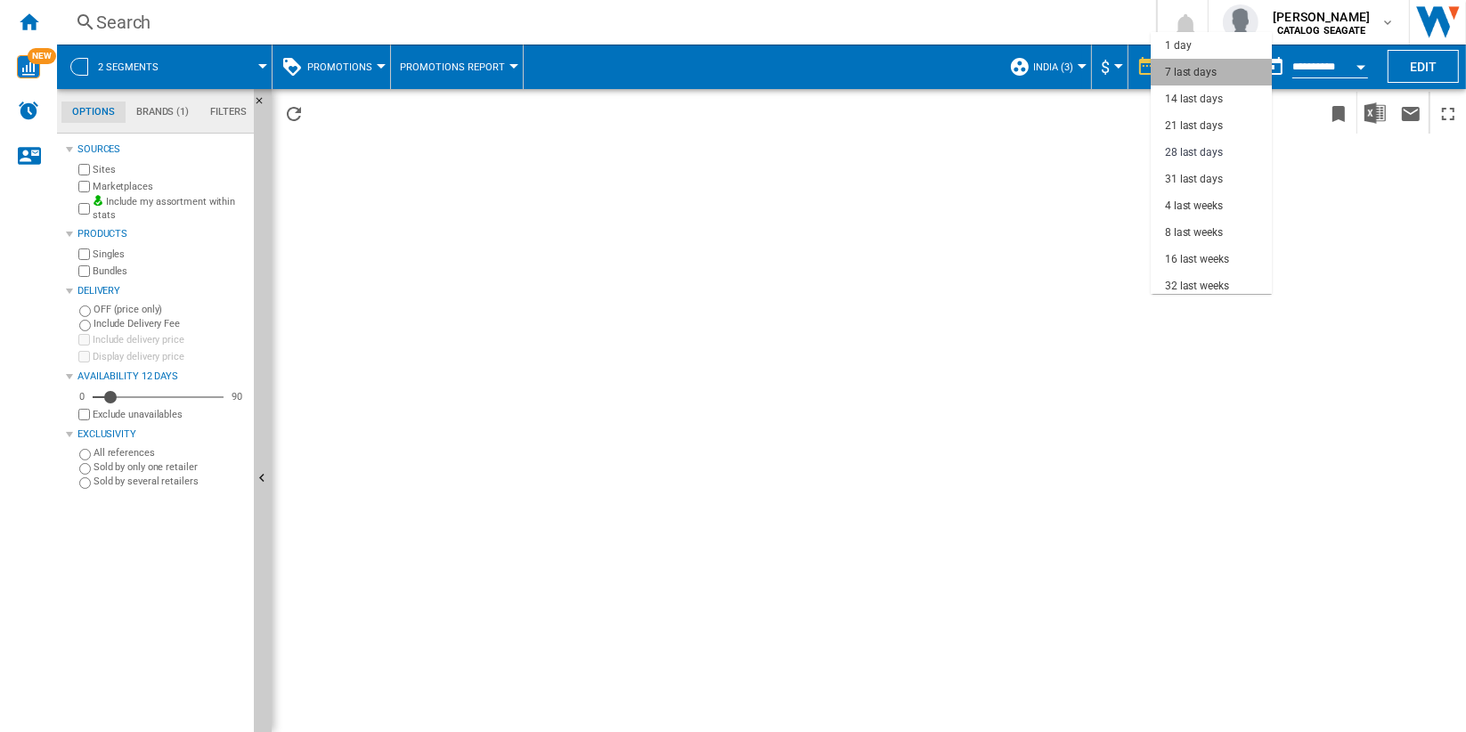
click at [1244, 77] on md-option "7 last days" at bounding box center [1210, 72] width 121 height 27
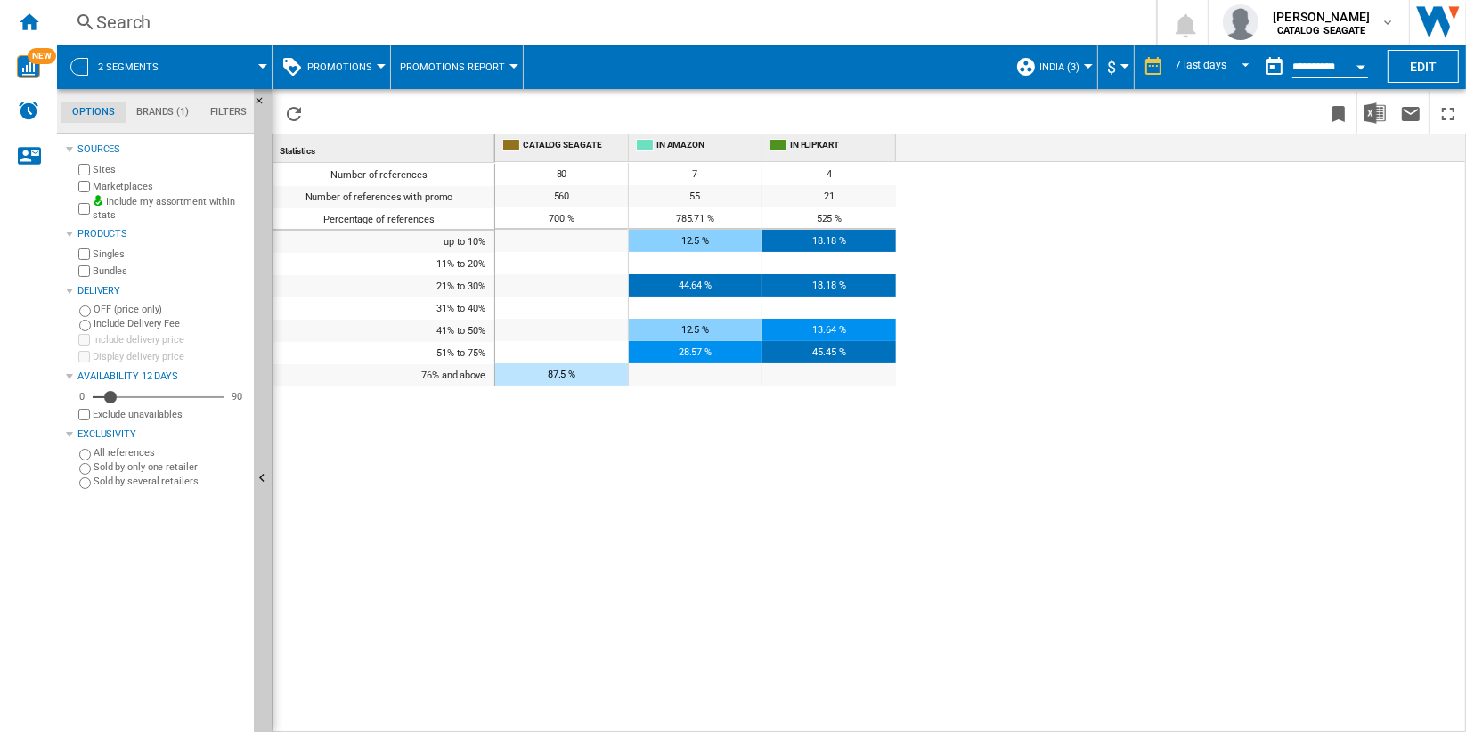
click at [694, 289] on span "44.64 %" at bounding box center [694, 286] width 33 height 12
click at [496, 66] on span "Promotions Report" at bounding box center [452, 67] width 105 height 12
click at [800, 453] on md-backdrop at bounding box center [733, 366] width 1466 height 732
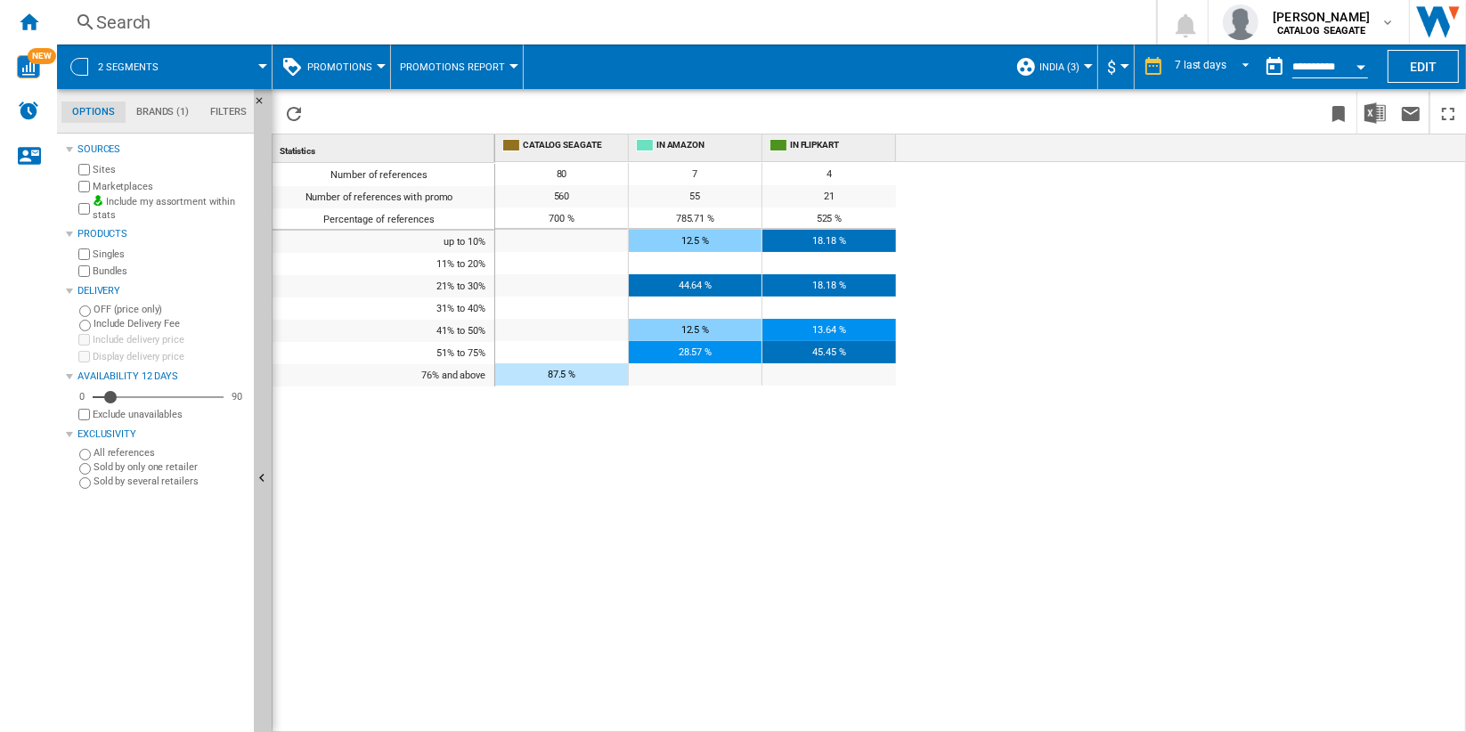
click at [491, 71] on span "Promotions Report" at bounding box center [452, 67] width 105 height 12
click at [493, 116] on span "Promotions Matrix" at bounding box center [459, 110] width 114 height 16
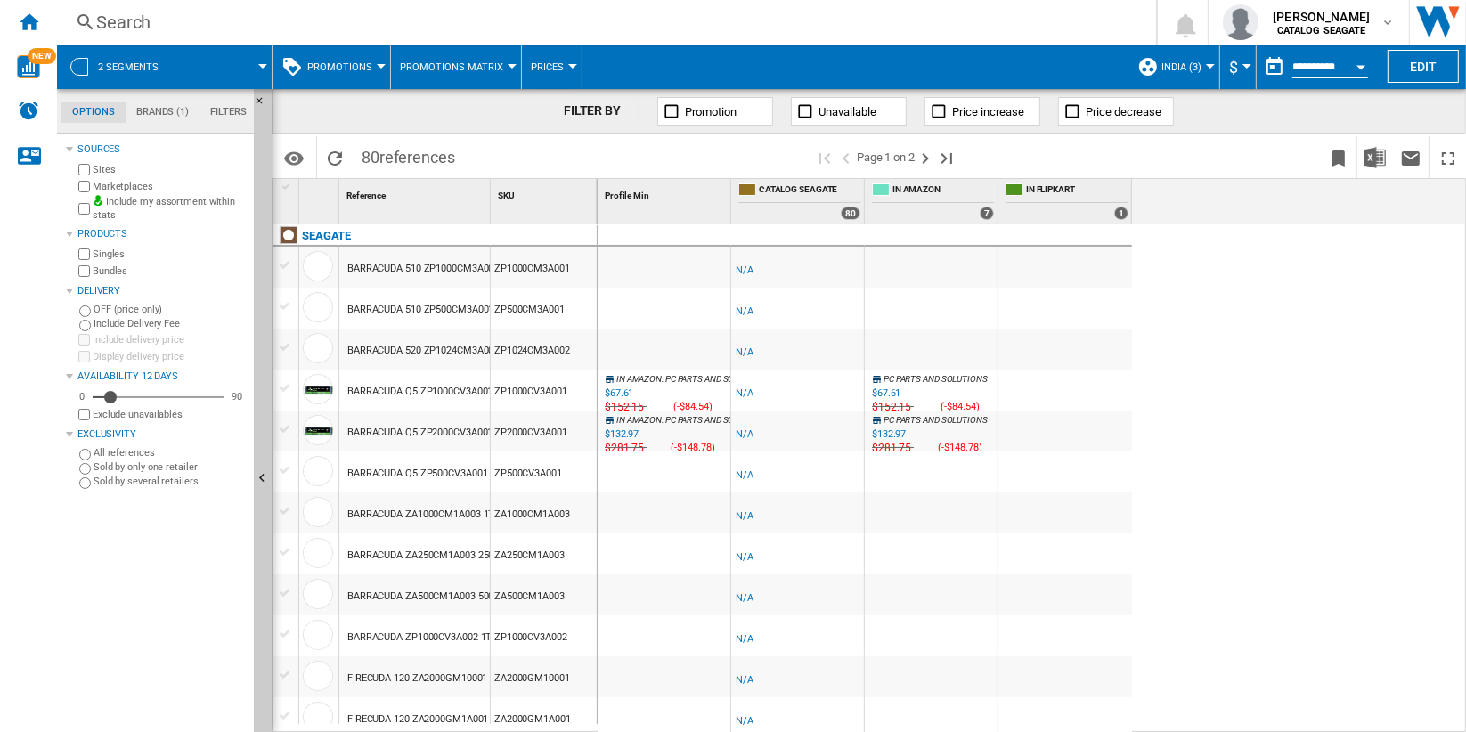
click at [536, 69] on span "Prices" at bounding box center [547, 67] width 33 height 12
click at [574, 165] on button "Gaps" at bounding box center [557, 153] width 85 height 43
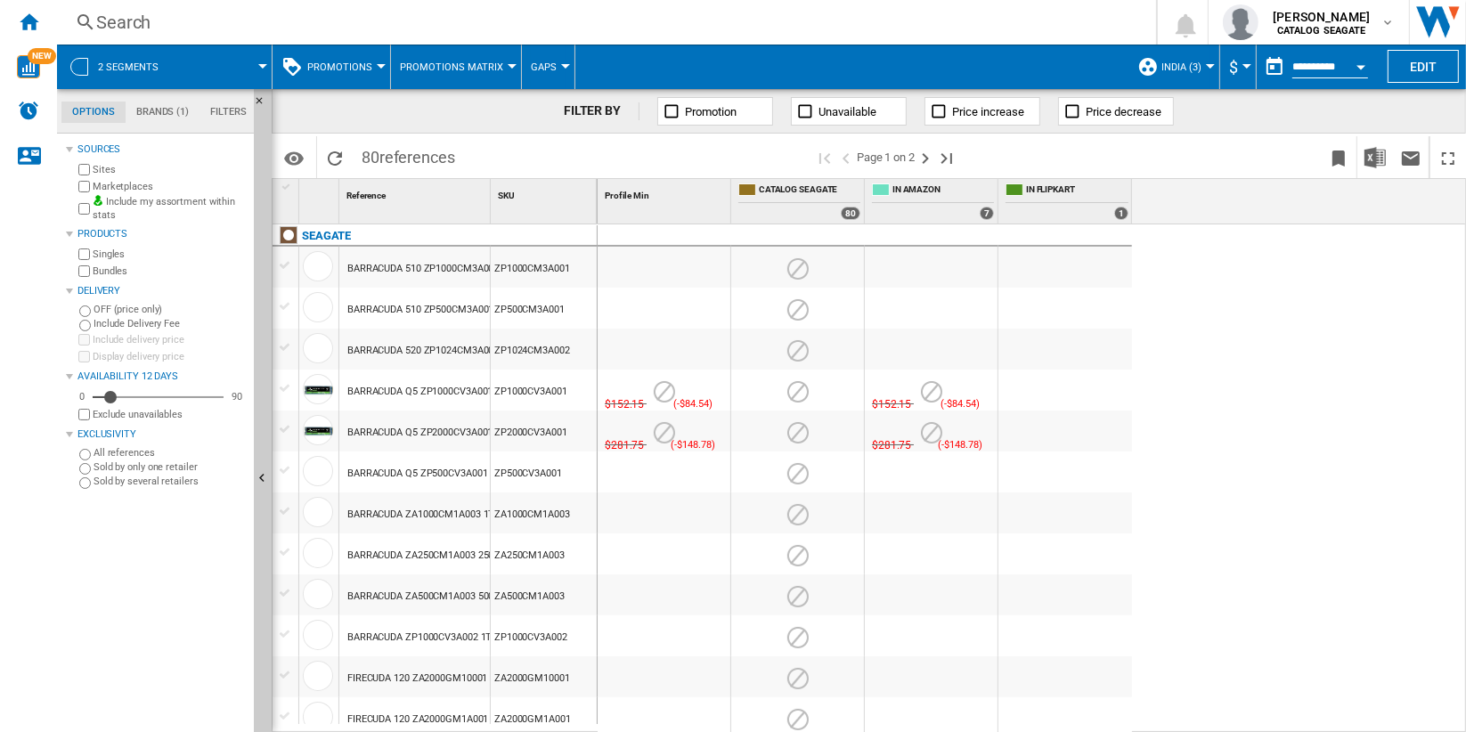
click at [548, 69] on span "Gaps" at bounding box center [544, 67] width 26 height 12
click at [572, 116] on button "Prices" at bounding box center [557, 110] width 85 height 43
